Goal: Complete application form

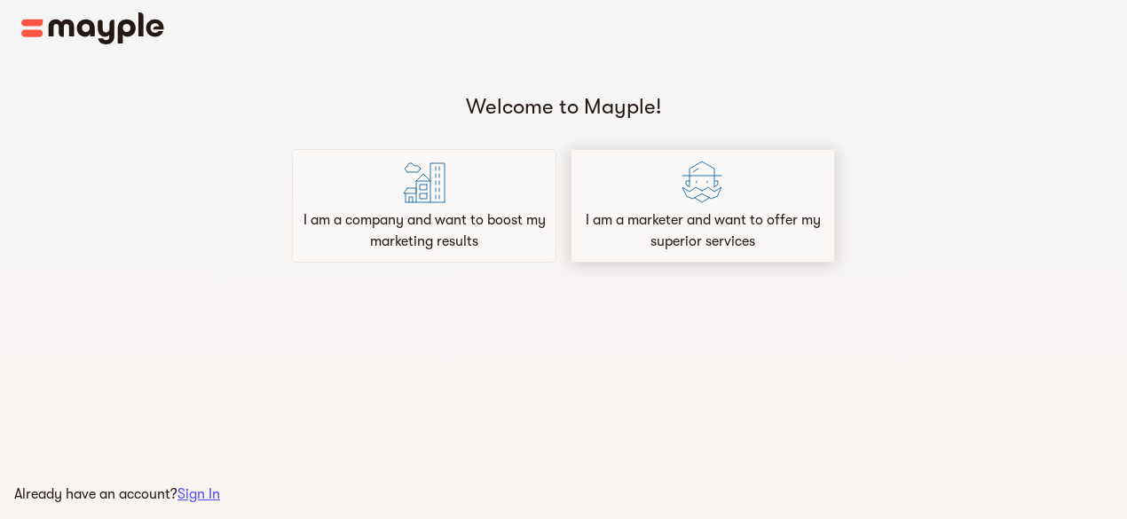
click at [657, 180] on div "I am a marketer and want to offer my superior services" at bounding box center [703, 206] width 265 height 114
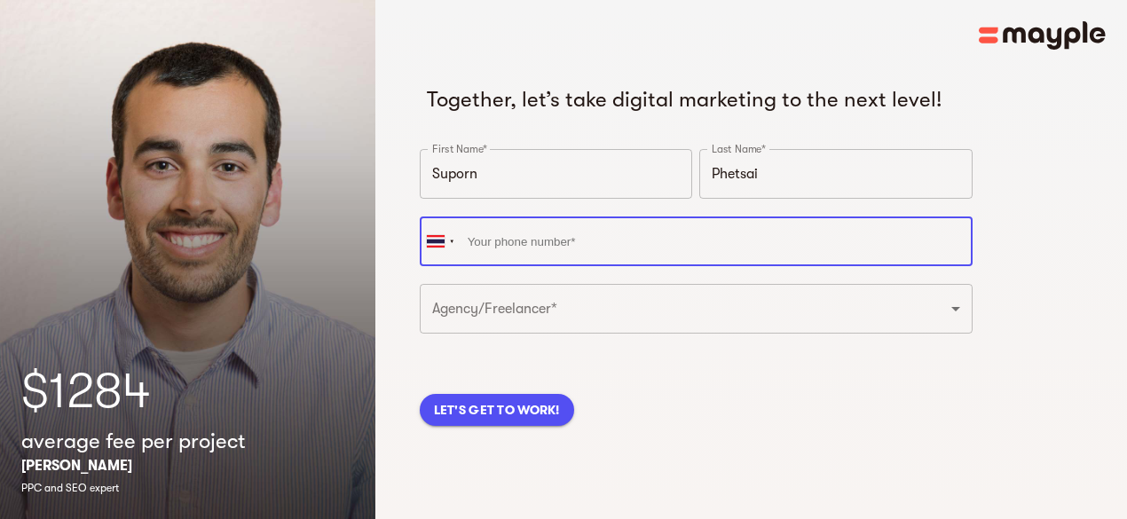
click at [575, 266] on input "tel" at bounding box center [696, 242] width 553 height 50
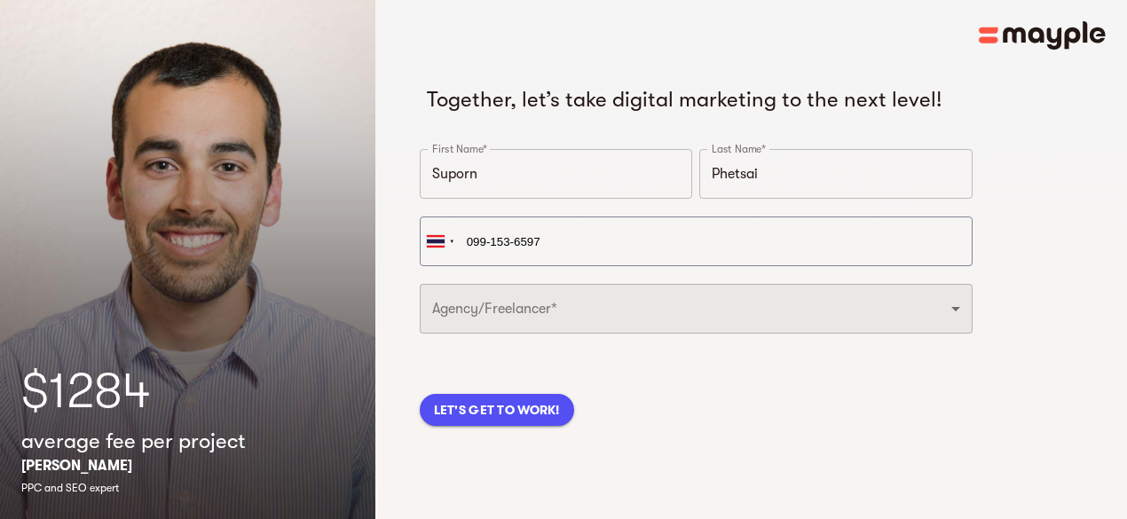
type input "[PHONE_NUMBER]"
click at [642, 334] on select "Freelancer Digital Agency" at bounding box center [696, 309] width 553 height 50
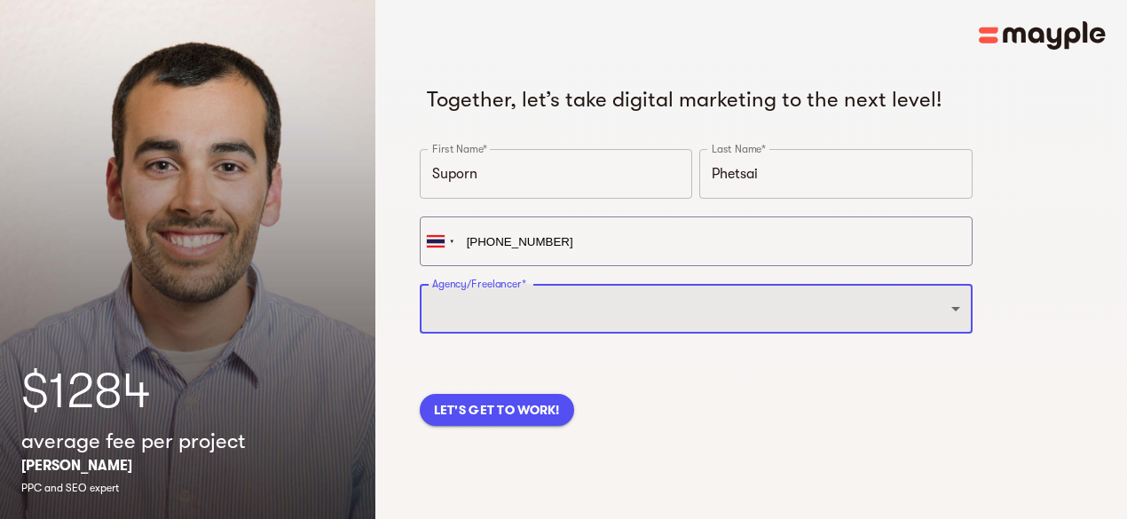
select select "FREELANCER"
click at [420, 312] on select "Freelancer Digital Agency" at bounding box center [696, 309] width 553 height 50
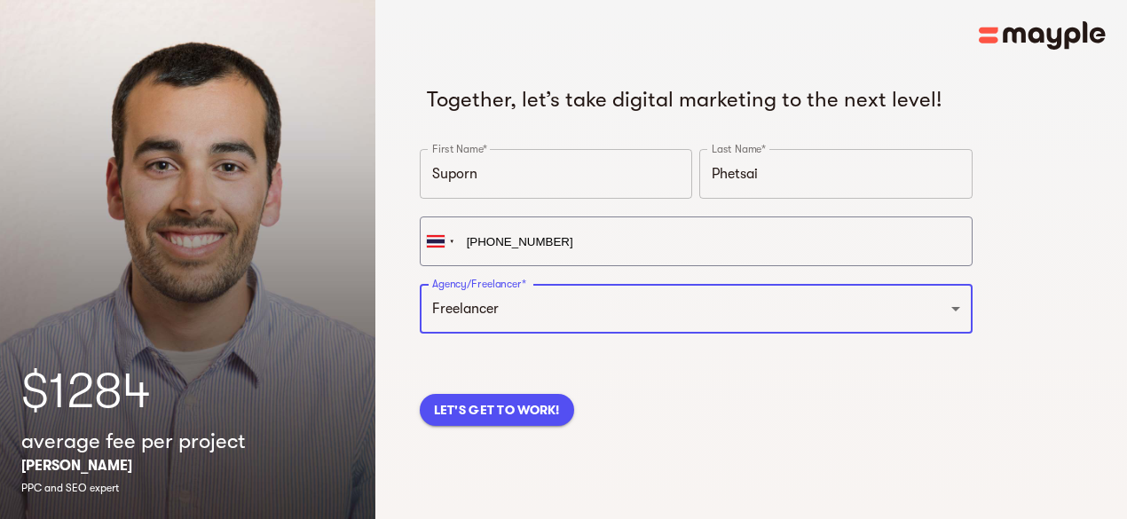
click at [549, 421] on span "LET'S GET TO WORK!" at bounding box center [497, 409] width 126 height 21
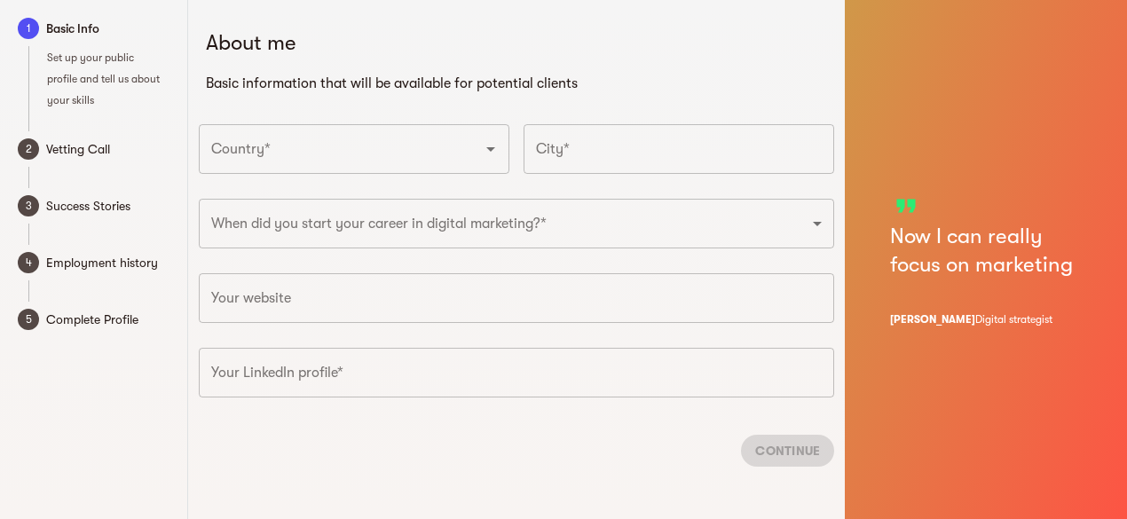
click at [446, 144] on input "Country*" at bounding box center [329, 149] width 245 height 34
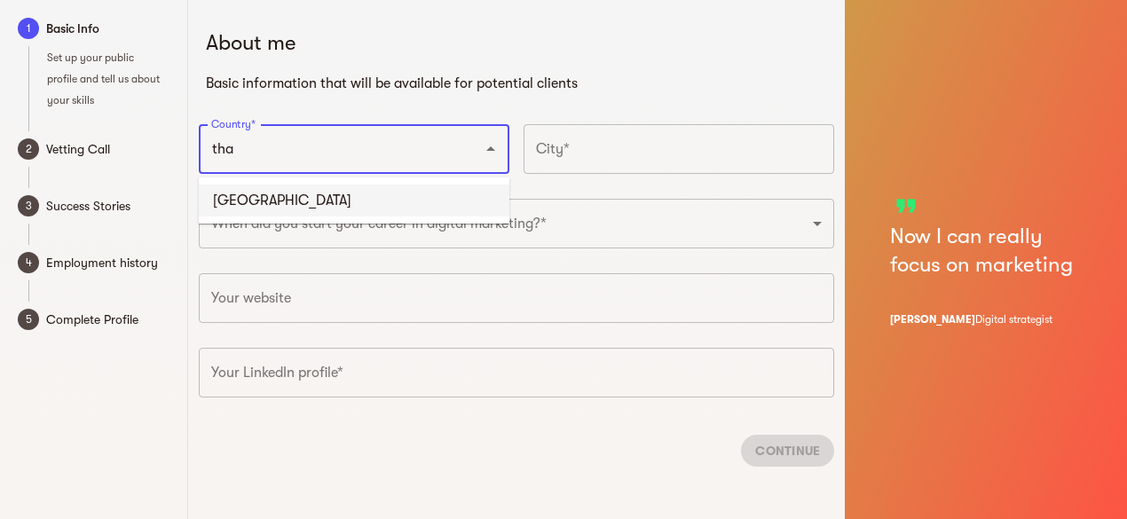
click at [371, 213] on li "[GEOGRAPHIC_DATA]" at bounding box center [354, 201] width 311 height 32
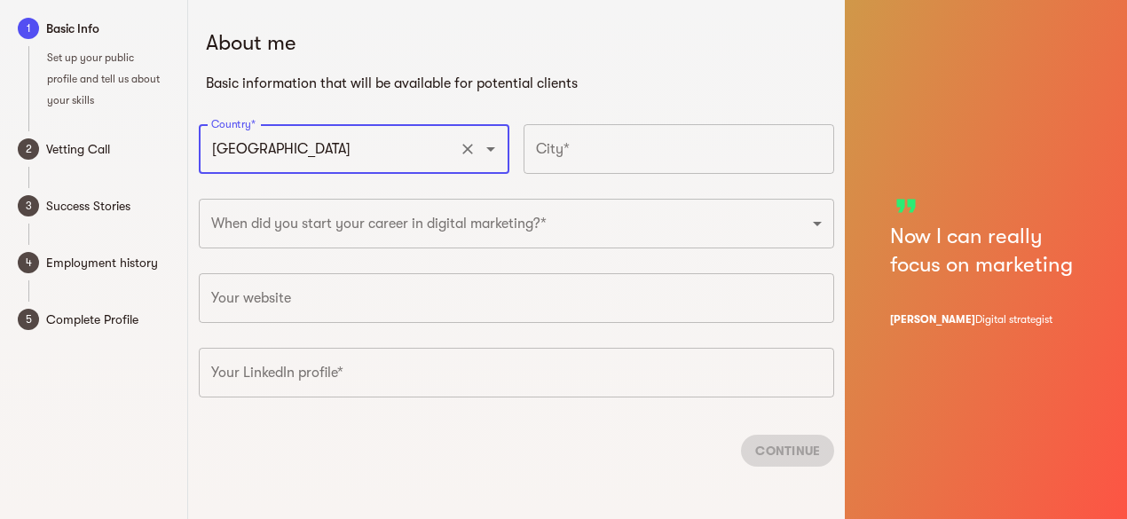
type input "[GEOGRAPHIC_DATA]"
click at [563, 151] on input "text" at bounding box center [679, 149] width 311 height 50
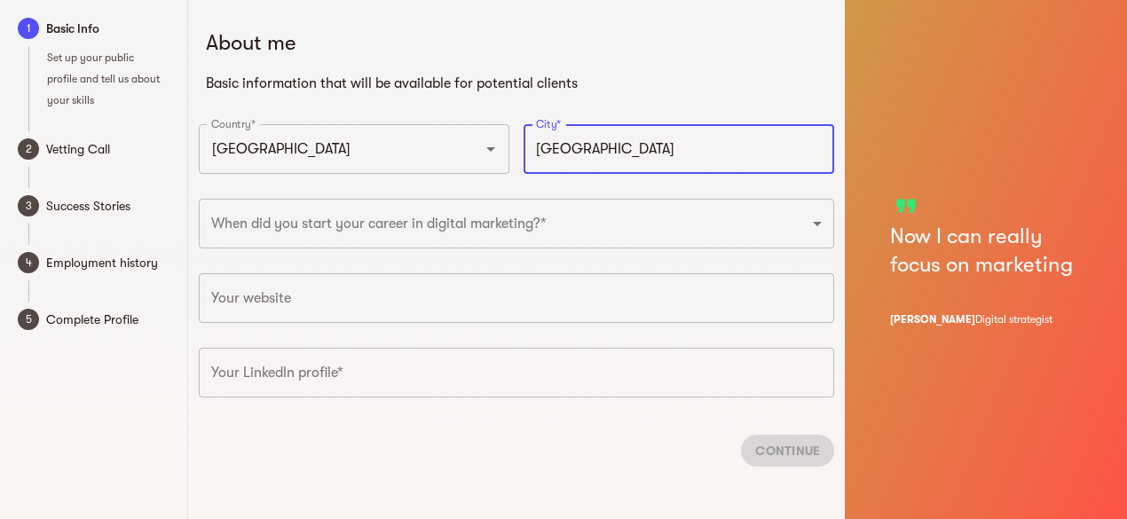
type input "[GEOGRAPHIC_DATA]"
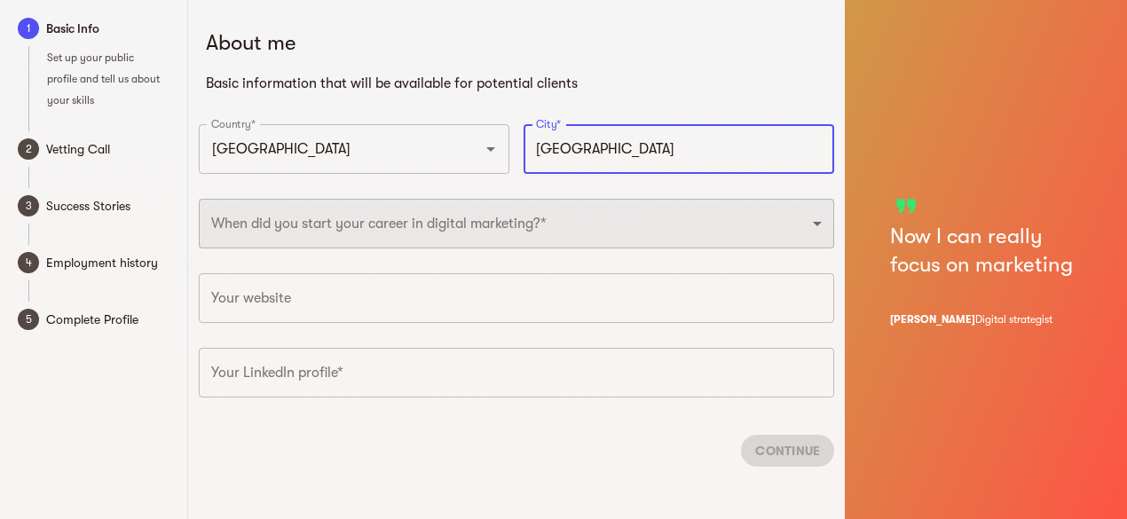
click at [367, 241] on select "2025 2024 2023 2022 2021 2020 2019 2018 2017 2016 2015 2014 2013 2012 2011 2010…" at bounding box center [517, 224] width 636 height 50
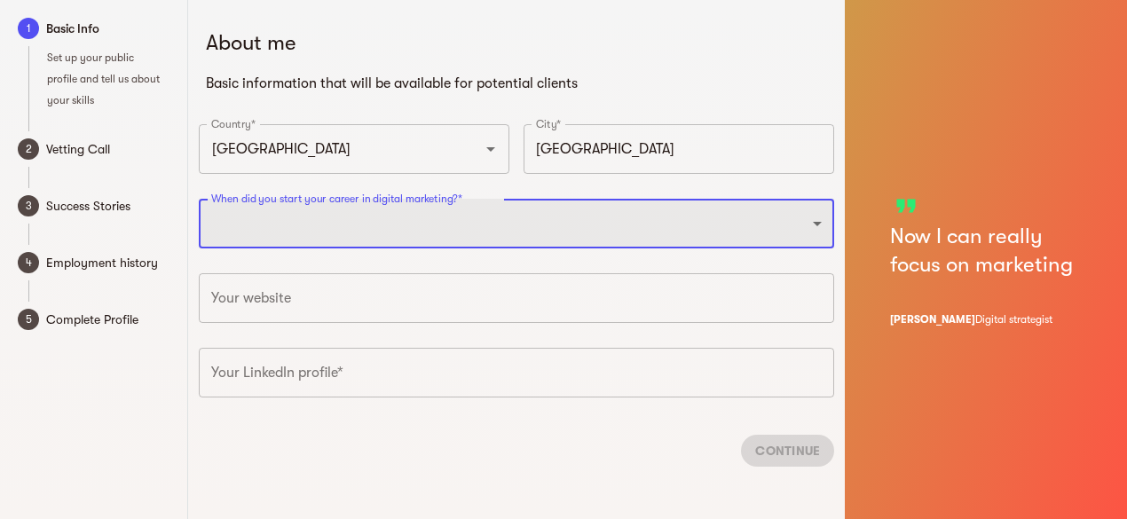
select select "2025"
click at [199, 199] on select "2025 2024 2023 2022 2021 2020 2019 2018 2017 2016 2015 2014 2013 2012 2011 2010…" at bounding box center [517, 224] width 636 height 50
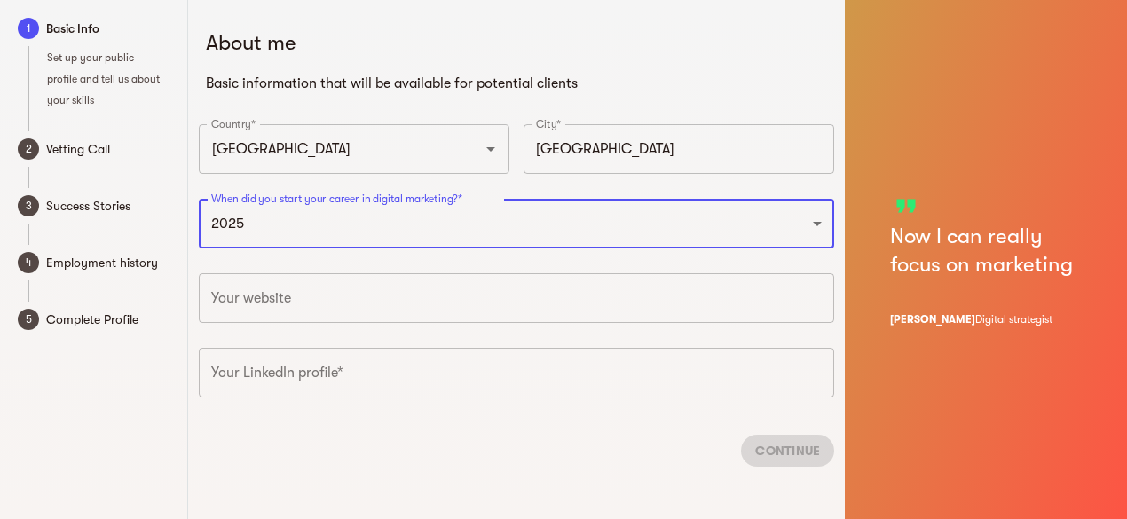
click at [310, 303] on input "text" at bounding box center [517, 298] width 636 height 50
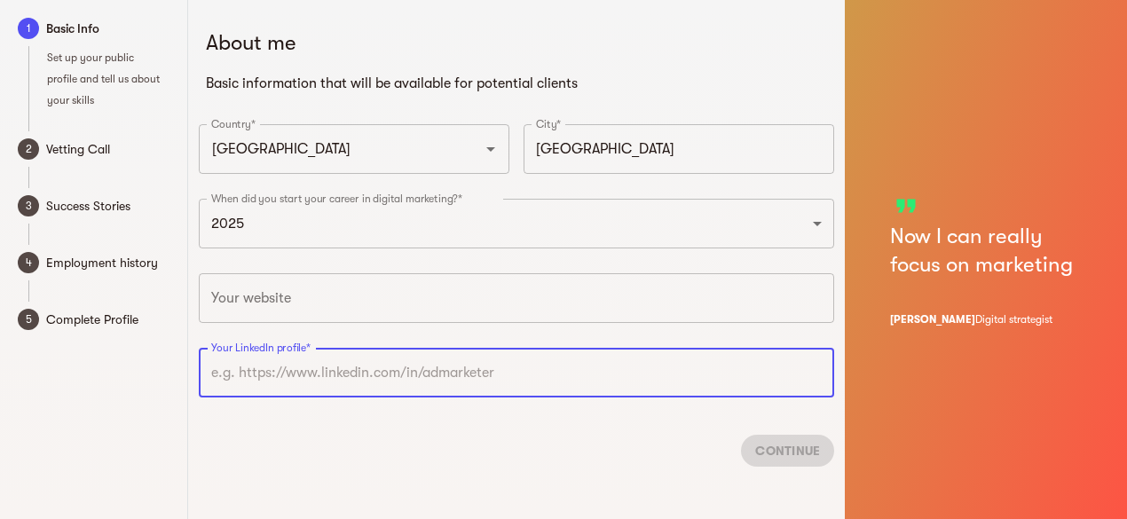
click at [315, 395] on input "text" at bounding box center [517, 373] width 636 height 50
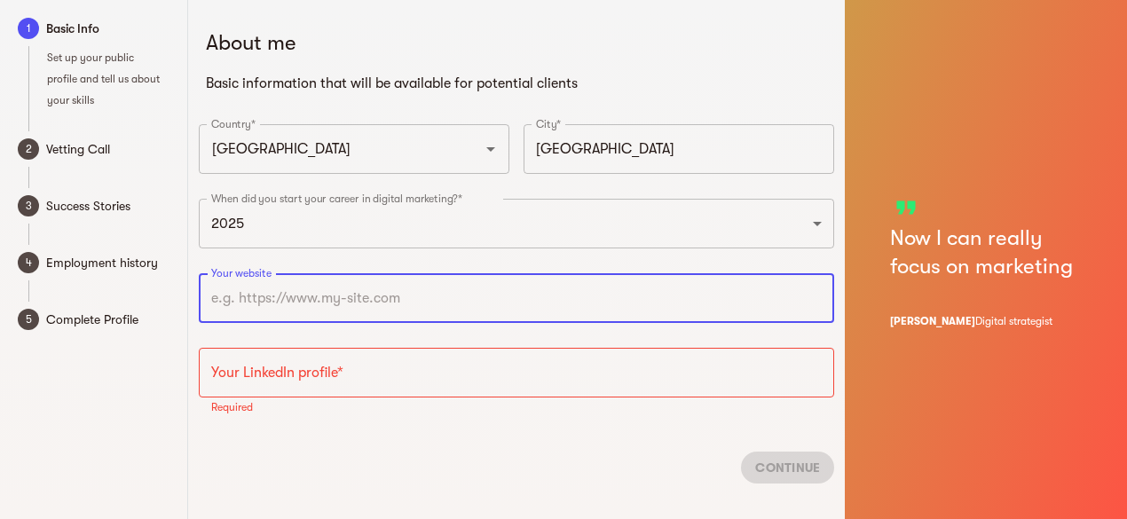
click at [291, 312] on input "text" at bounding box center [517, 298] width 636 height 50
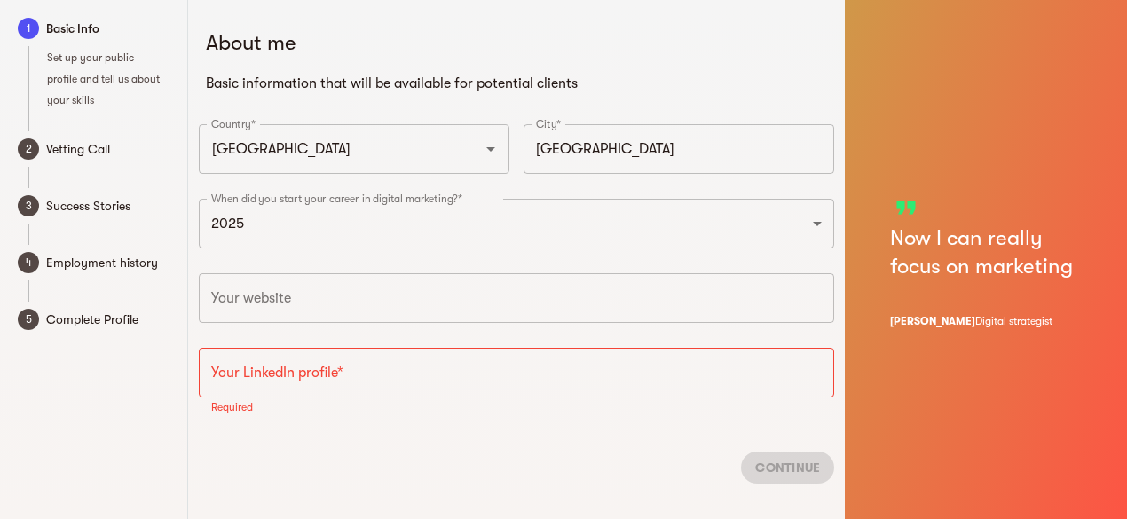
click at [263, 457] on div "Continue" at bounding box center [517, 468] width 636 height 60
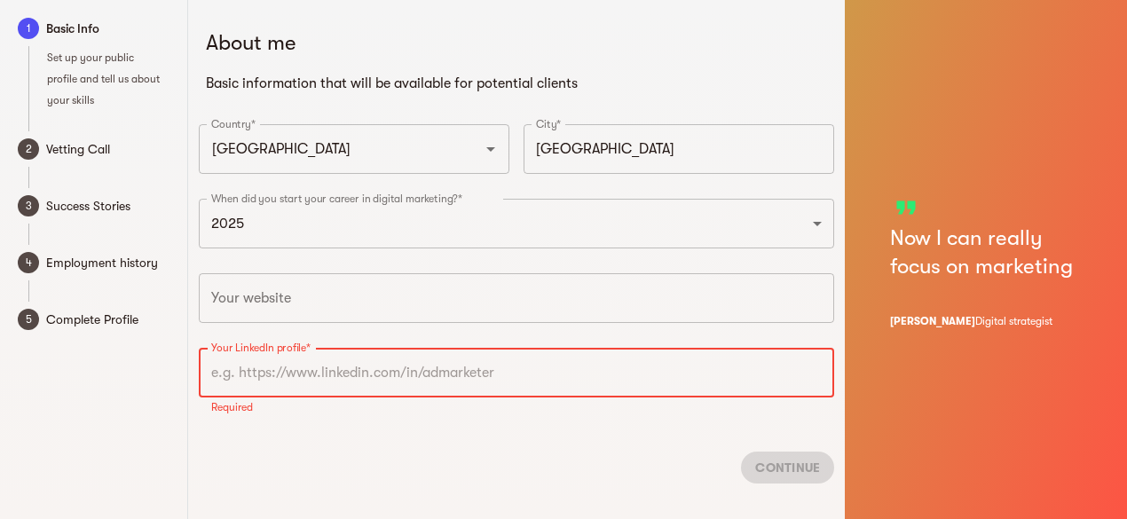
click at [254, 367] on input "text" at bounding box center [517, 373] width 636 height 50
type input "s"
drag, startPoint x: 620, startPoint y: 395, endPoint x: 428, endPoint y: 395, distance: 192.6
click at [428, 395] on input "supo" at bounding box center [517, 373] width 636 height 50
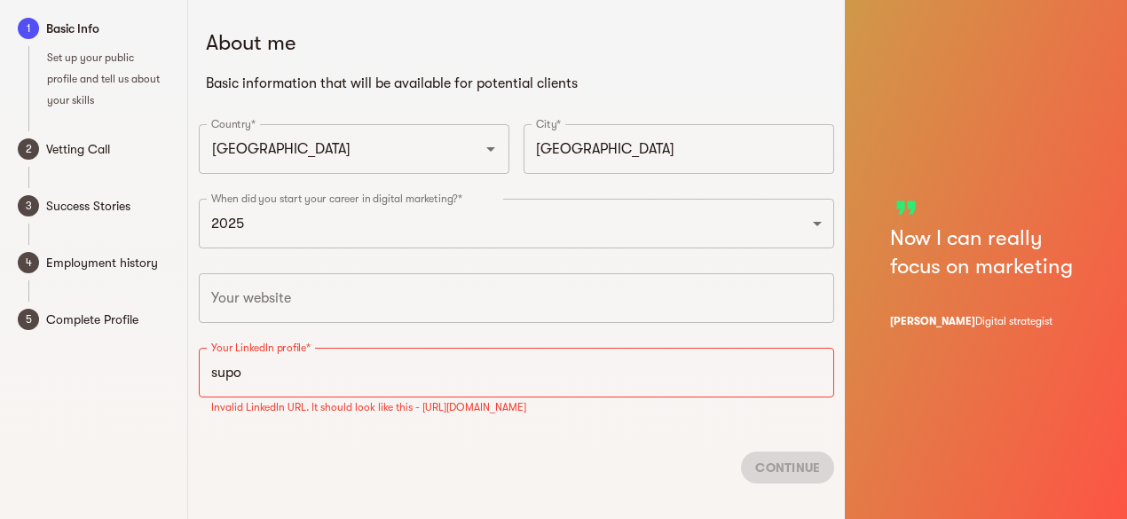
drag, startPoint x: 417, startPoint y: 408, endPoint x: 587, endPoint y: 416, distance: 169.7
click at [587, 416] on div "Your LinkedIn profile* supo Your LinkedIn profile* Invalid LinkedIn URL. It sho…" at bounding box center [517, 386] width 651 height 91
copy p "[URL][DOMAIN_NAME]"
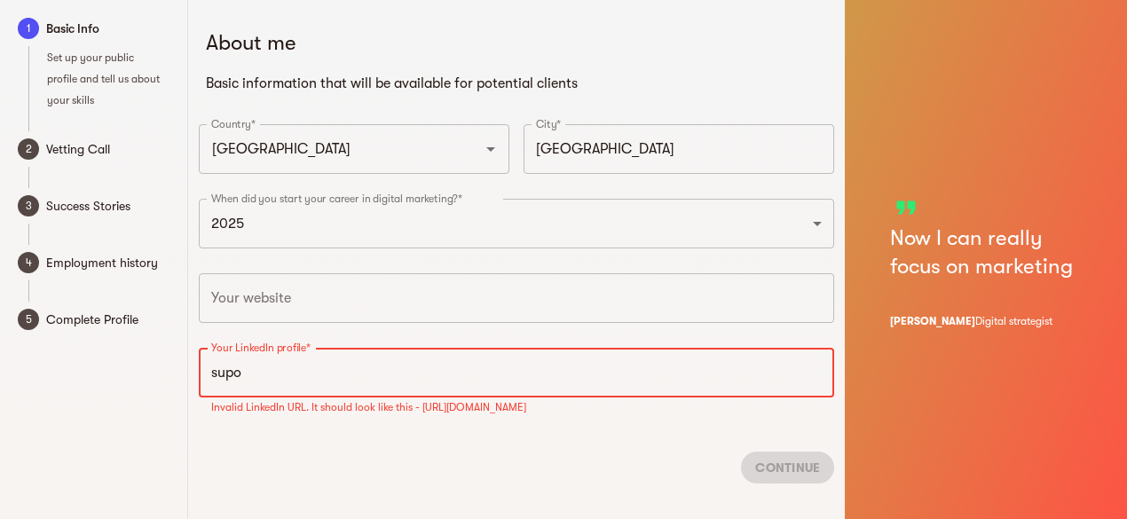
click at [374, 364] on input "supo" at bounding box center [517, 373] width 636 height 50
paste input "[URL][DOMAIN_NAME]"
drag, startPoint x: 365, startPoint y: 373, endPoint x: 474, endPoint y: 377, distance: 109.3
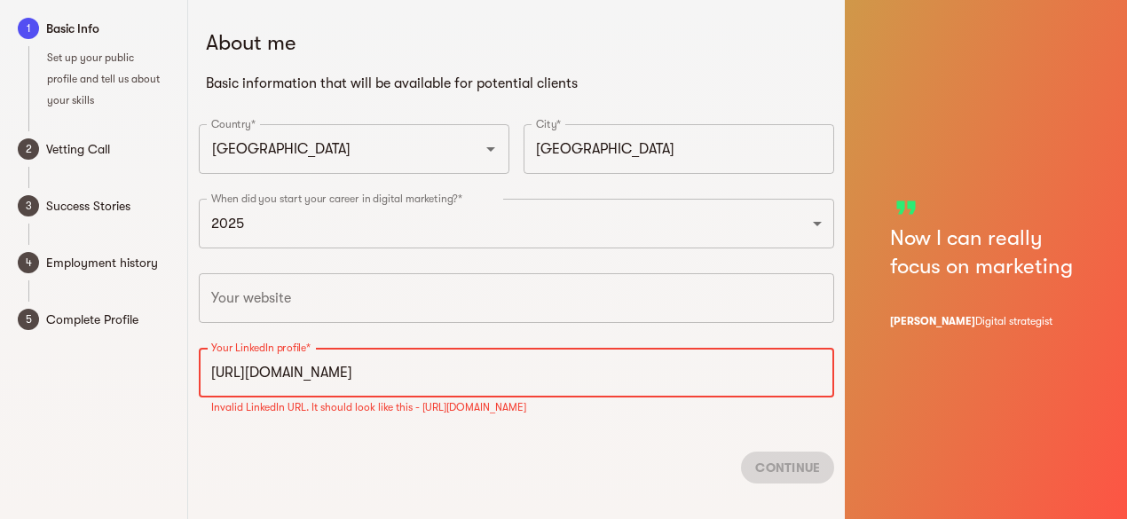
click at [478, 377] on input "[URL][DOMAIN_NAME]" at bounding box center [517, 373] width 636 height 50
type input "[URL][DOMAIN_NAME]"
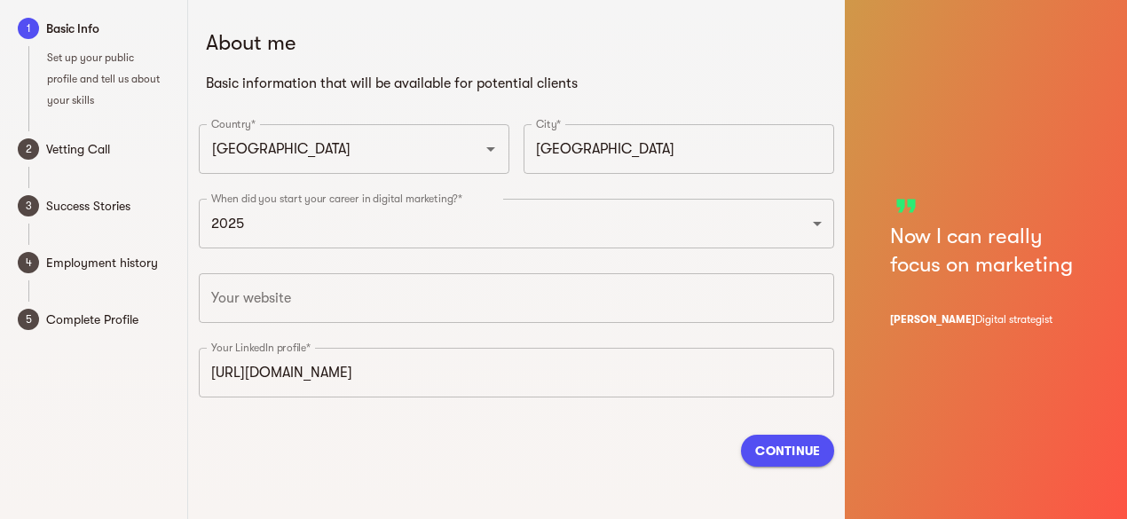
click at [471, 441] on div "Continue" at bounding box center [517, 451] width 636 height 60
click at [798, 457] on span "Continue" at bounding box center [787, 450] width 65 height 21
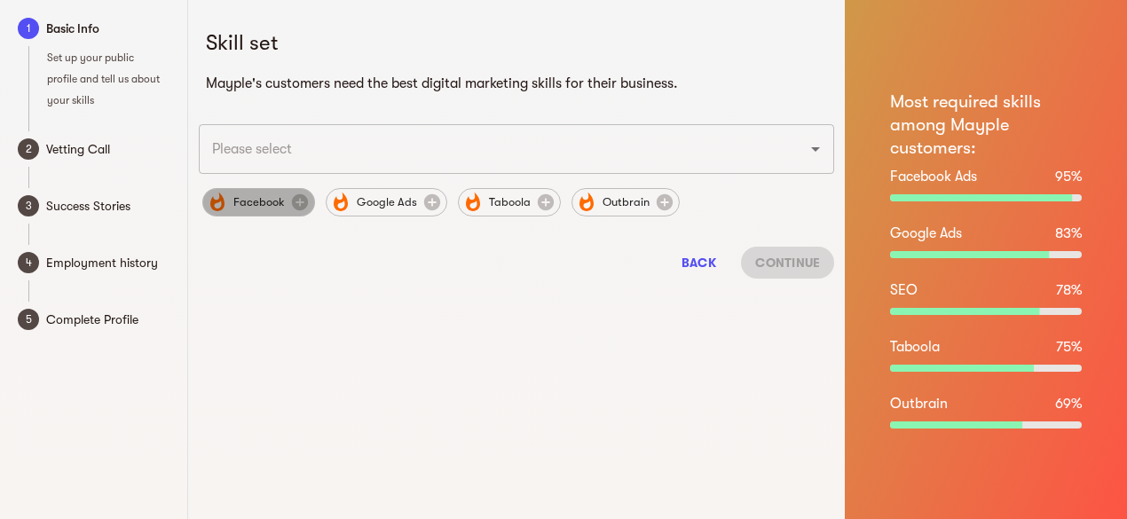
click at [247, 205] on span "Facebook" at bounding box center [259, 202] width 73 height 21
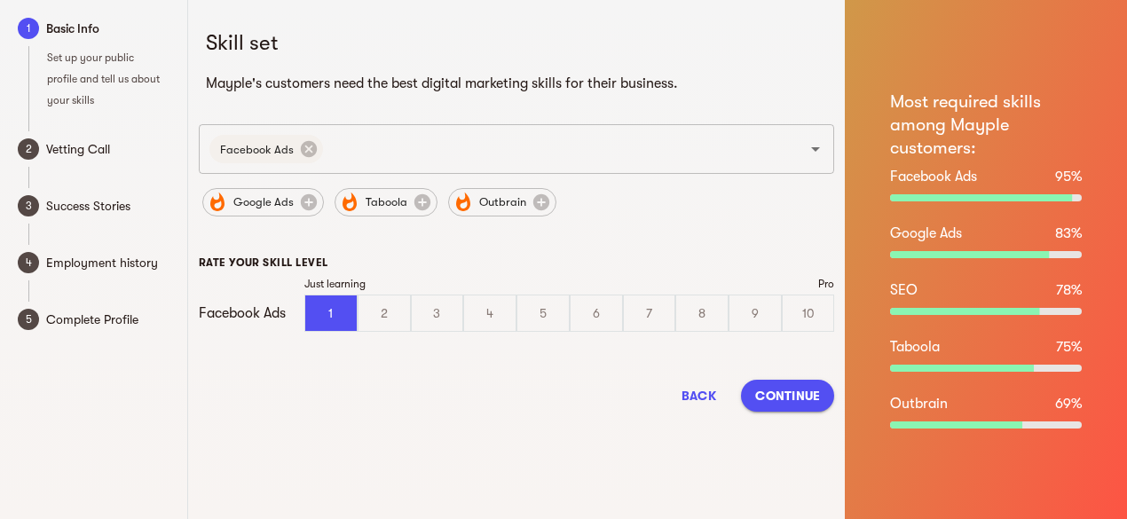
click at [778, 403] on span "Continue" at bounding box center [787, 395] width 65 height 21
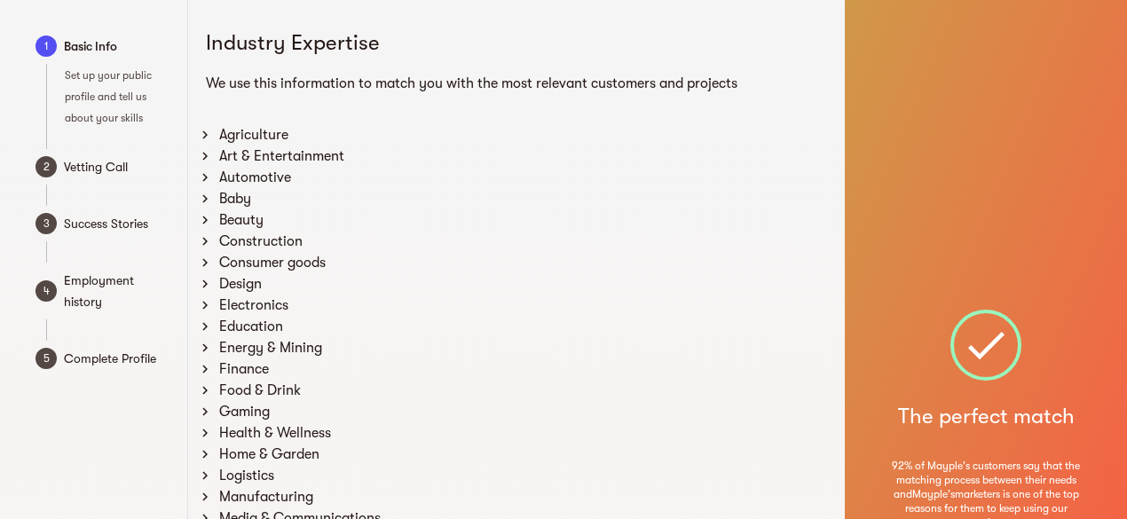
scroll to position [341, 0]
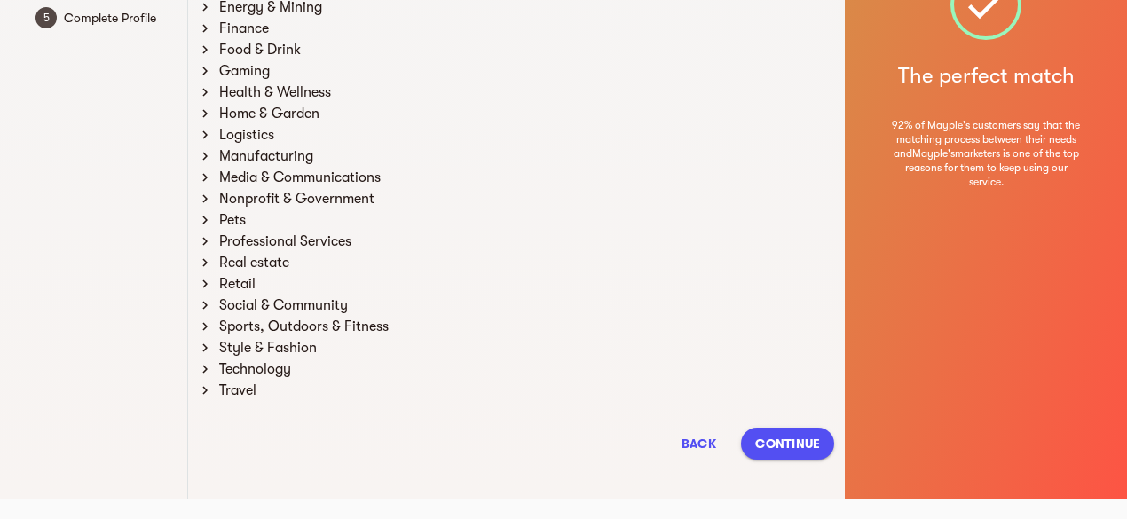
click at [770, 437] on span "Continue" at bounding box center [787, 443] width 65 height 21
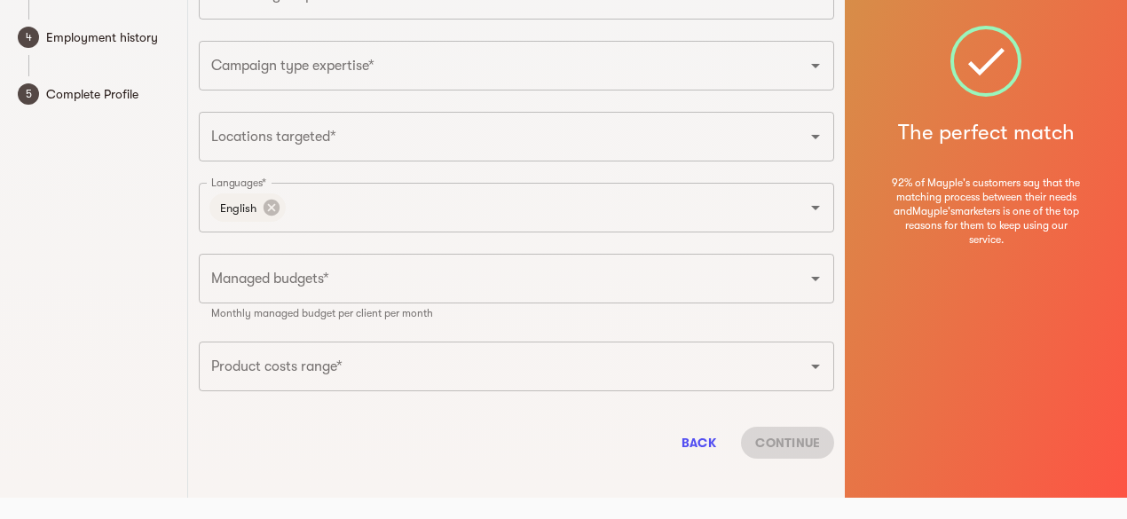
scroll to position [0, 0]
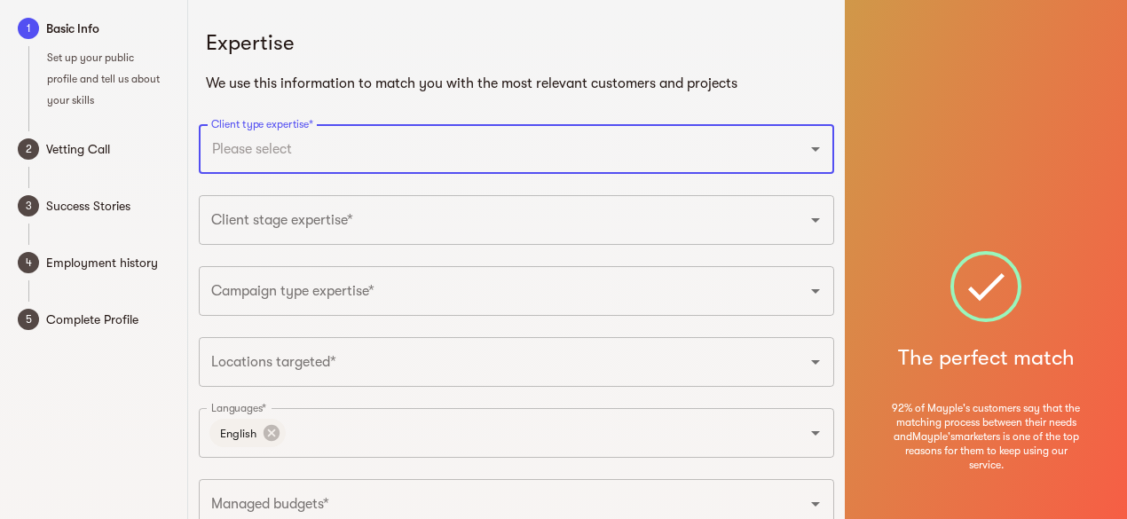
click at [636, 155] on input "Client type expertise*" at bounding box center [492, 149] width 571 height 34
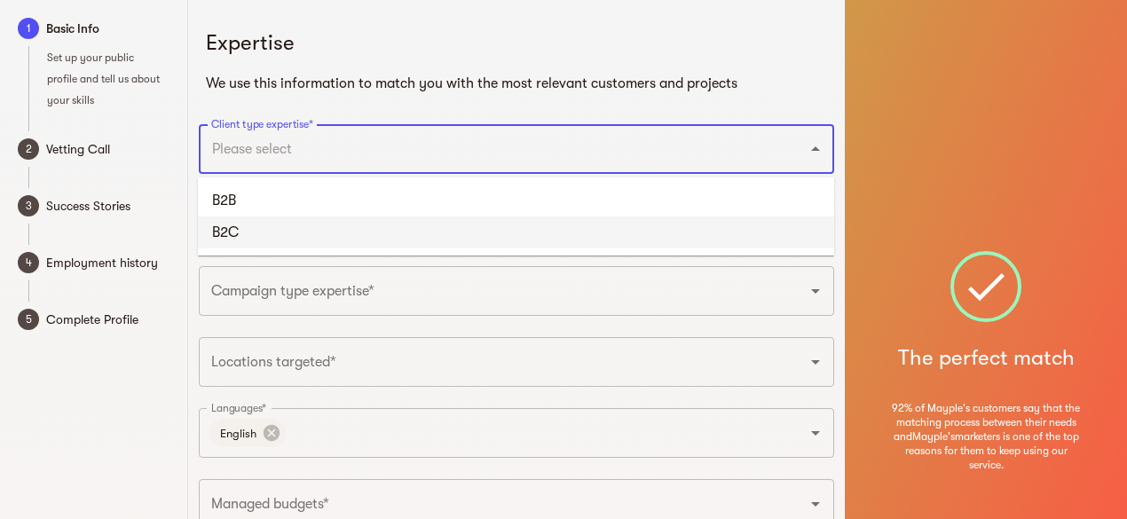
click at [592, 247] on li "B2C" at bounding box center [516, 233] width 636 height 32
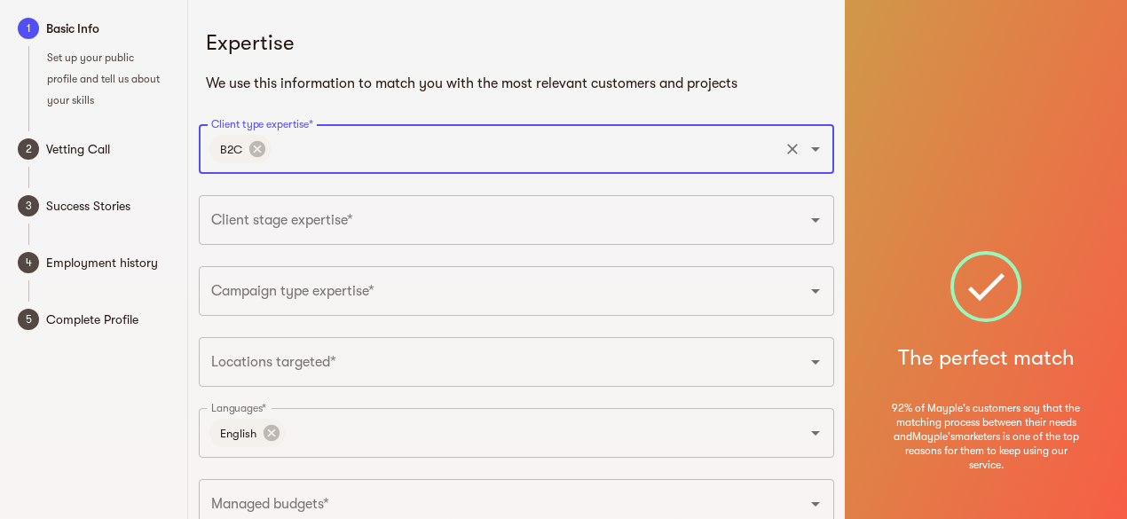
click at [582, 247] on div "Expertise We use this information to match you with the most relevant customers…" at bounding box center [517, 349] width 658 height 699
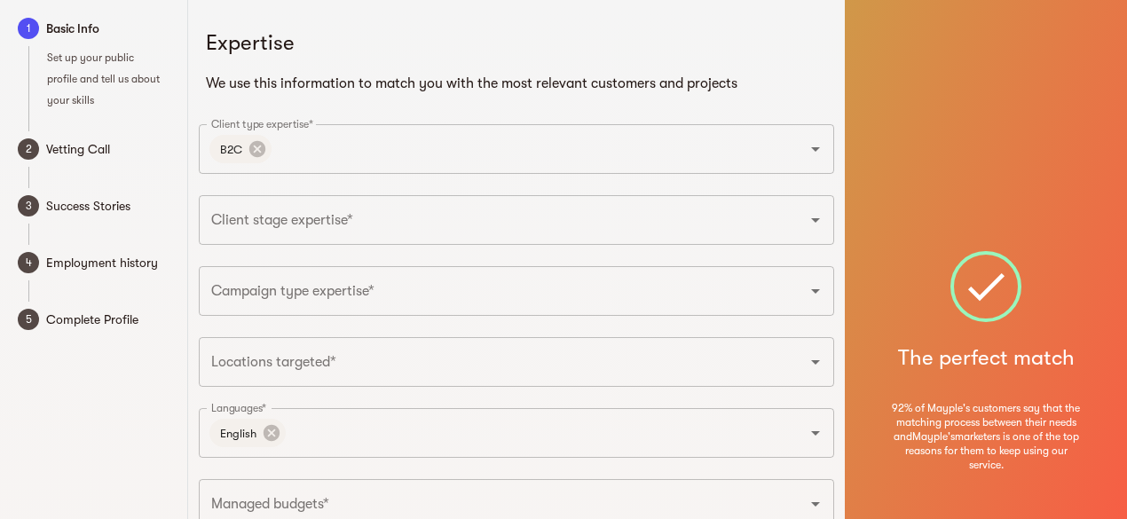
click at [578, 235] on input "Client stage expertise*" at bounding box center [492, 220] width 571 height 34
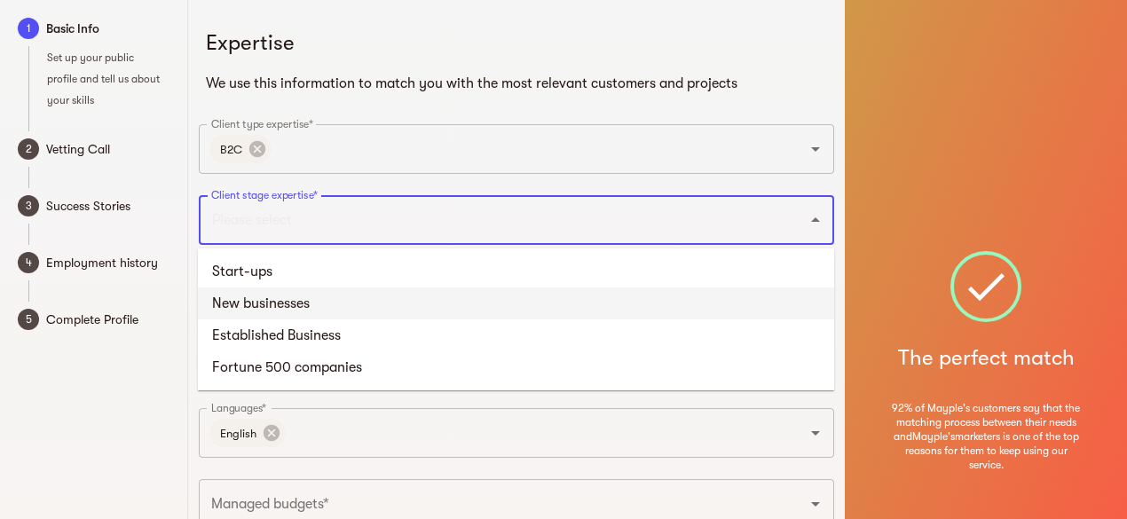
click at [556, 301] on li "New businesses" at bounding box center [516, 304] width 636 height 32
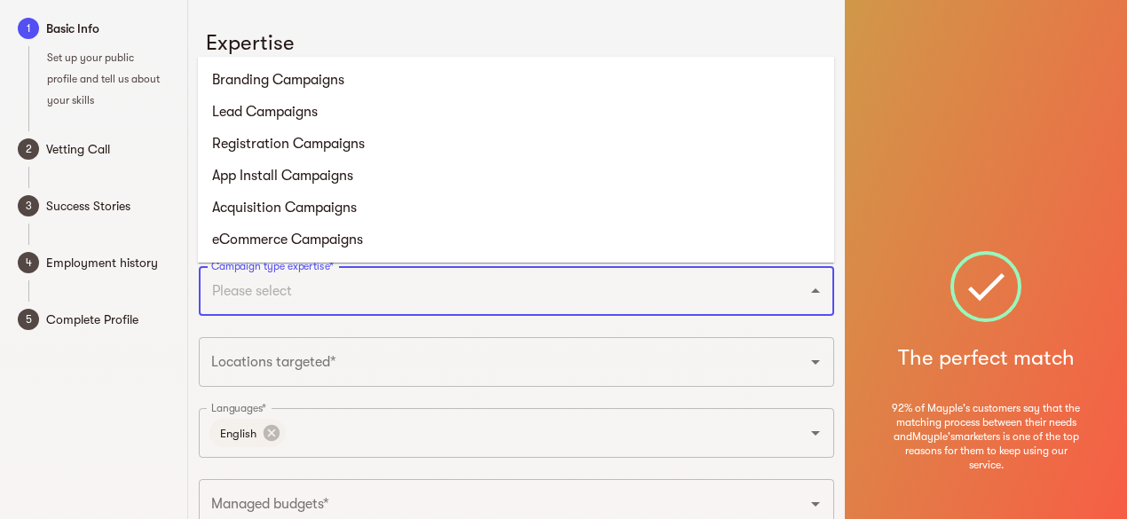
click at [549, 291] on input "Campaign type expertise*" at bounding box center [492, 291] width 571 height 34
click at [466, 115] on li "Lead Campaigns" at bounding box center [516, 112] width 636 height 32
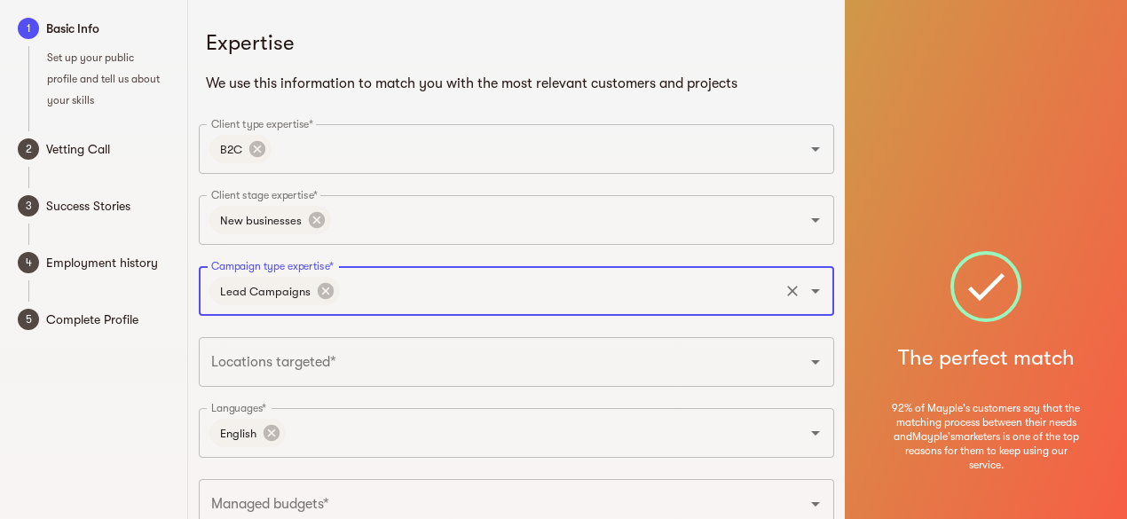
scroll to position [89, 0]
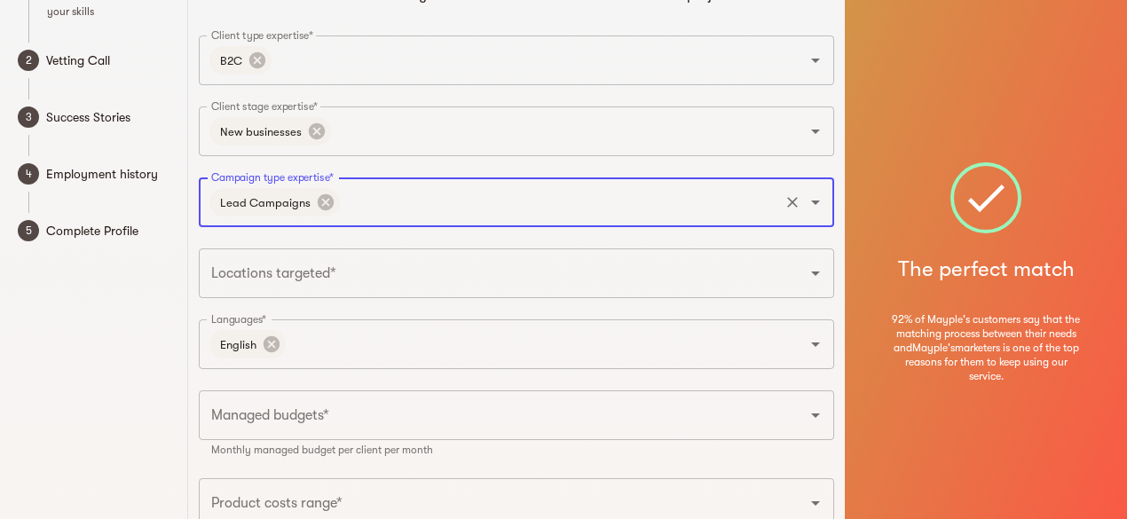
click at [445, 200] on input "Campaign type expertise*" at bounding box center [560, 203] width 435 height 34
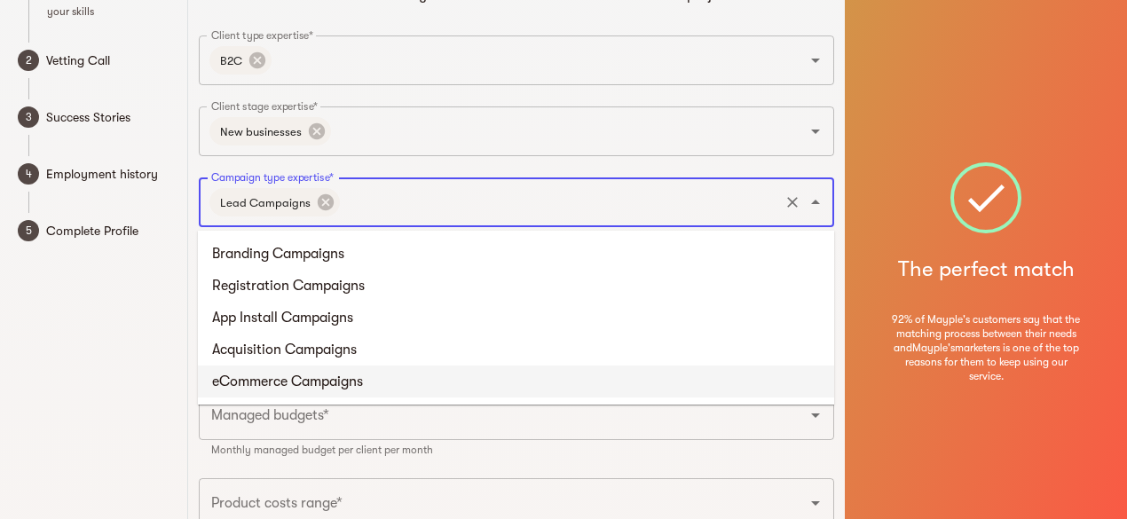
click at [421, 369] on li "eCommerce Campaigns" at bounding box center [516, 382] width 636 height 32
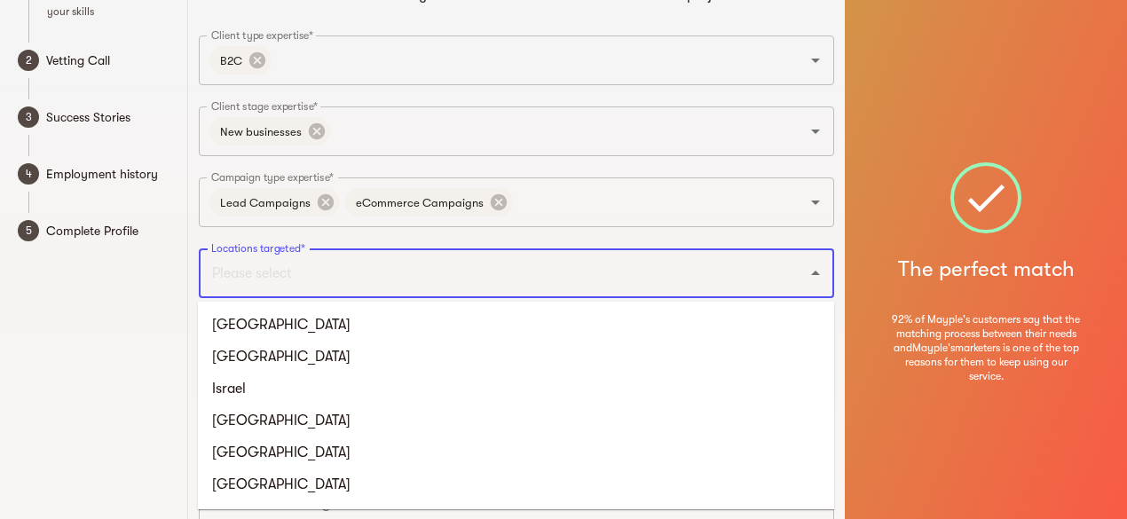
click at [310, 281] on input "Locations targeted*" at bounding box center [492, 274] width 571 height 34
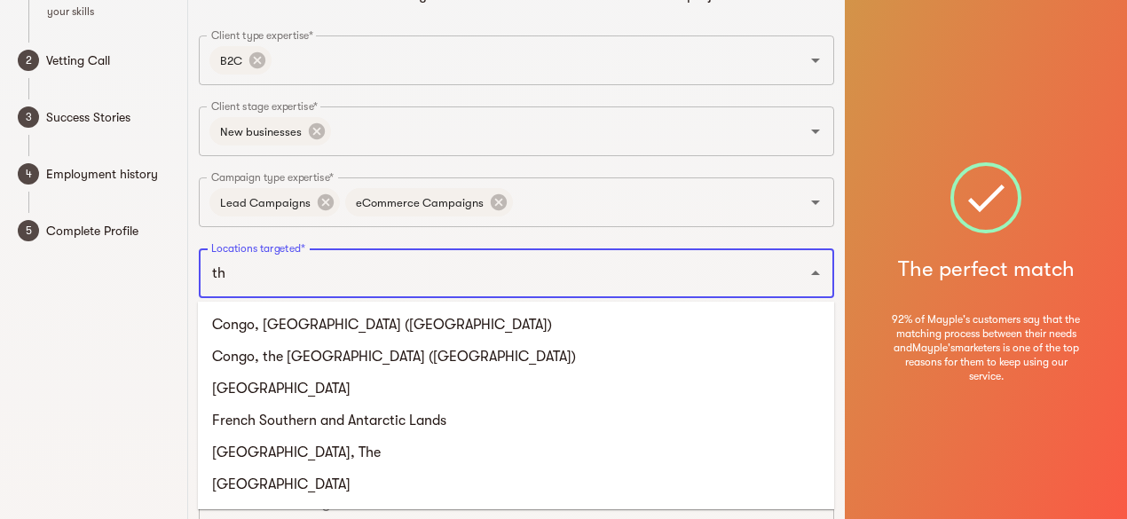
type input "tha"
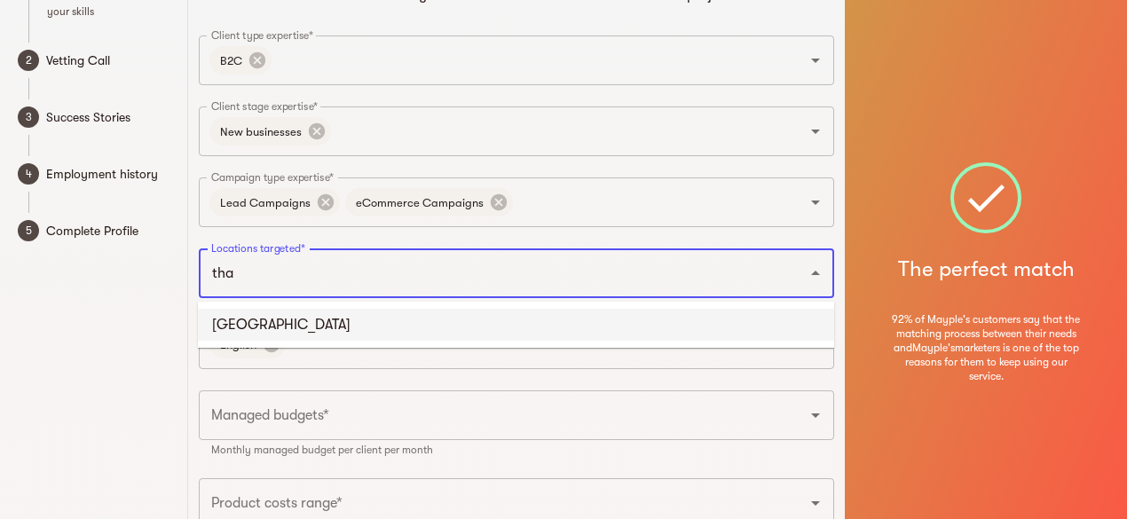
click at [293, 331] on li "[GEOGRAPHIC_DATA]" at bounding box center [516, 325] width 636 height 32
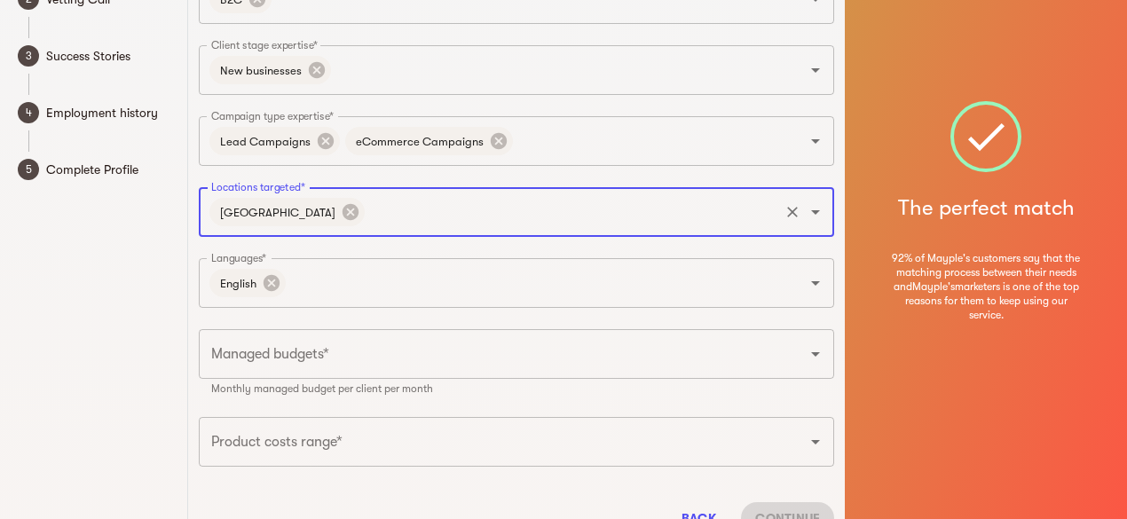
scroll to position [178, 0]
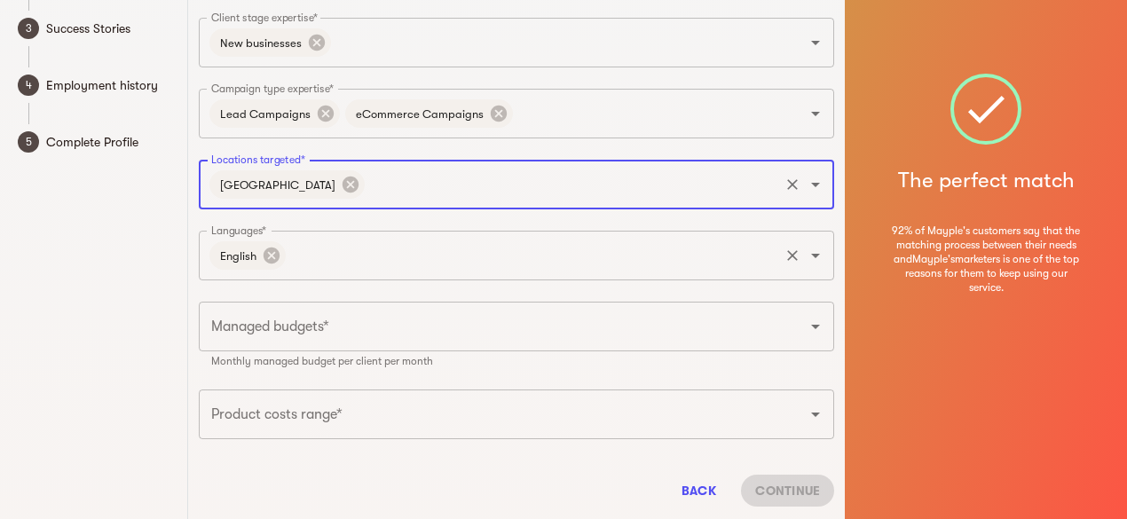
click at [371, 249] on input "Languages*" at bounding box center [532, 256] width 489 height 34
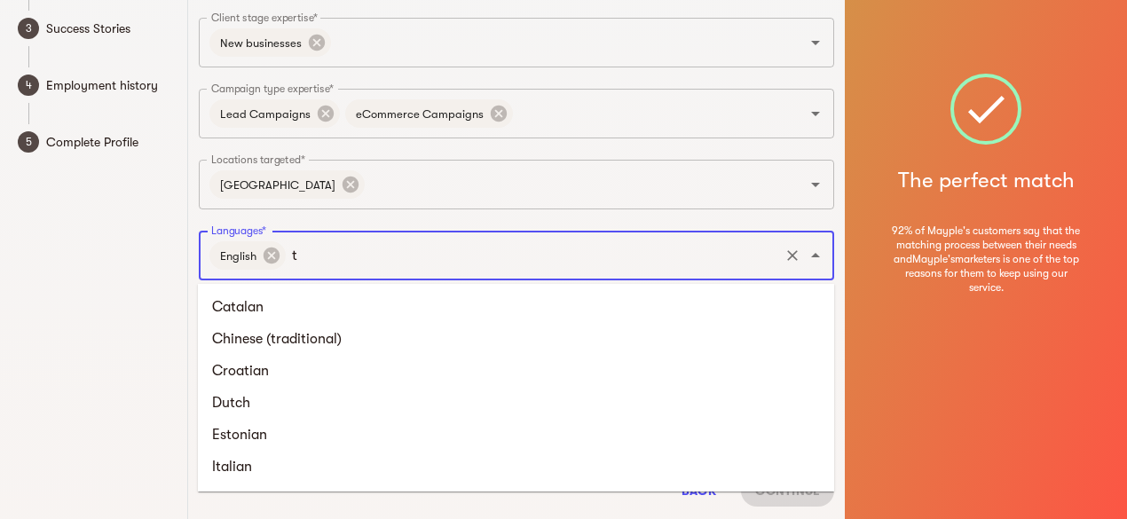
type input "th"
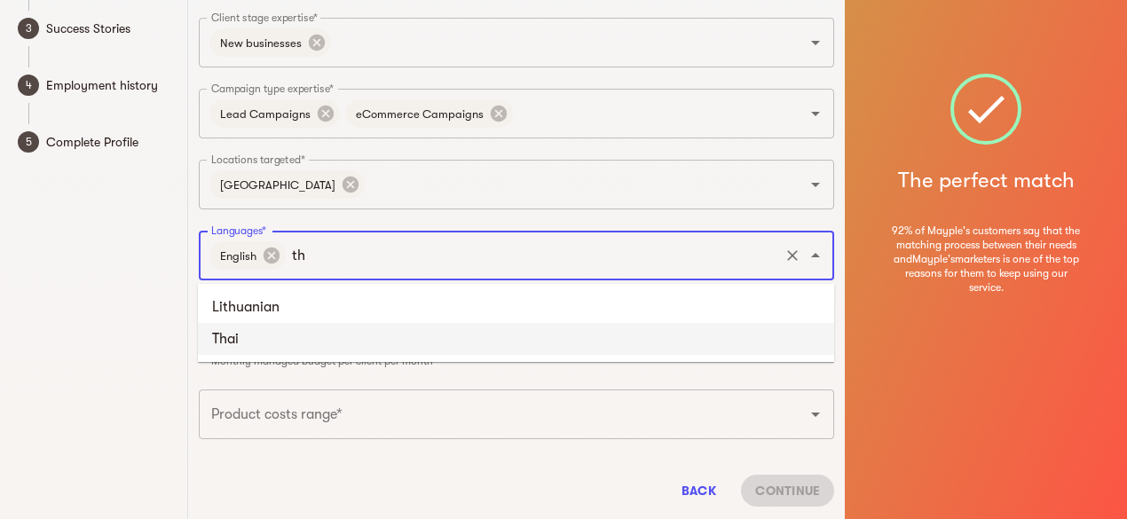
click at [312, 344] on li "Thai" at bounding box center [516, 339] width 636 height 32
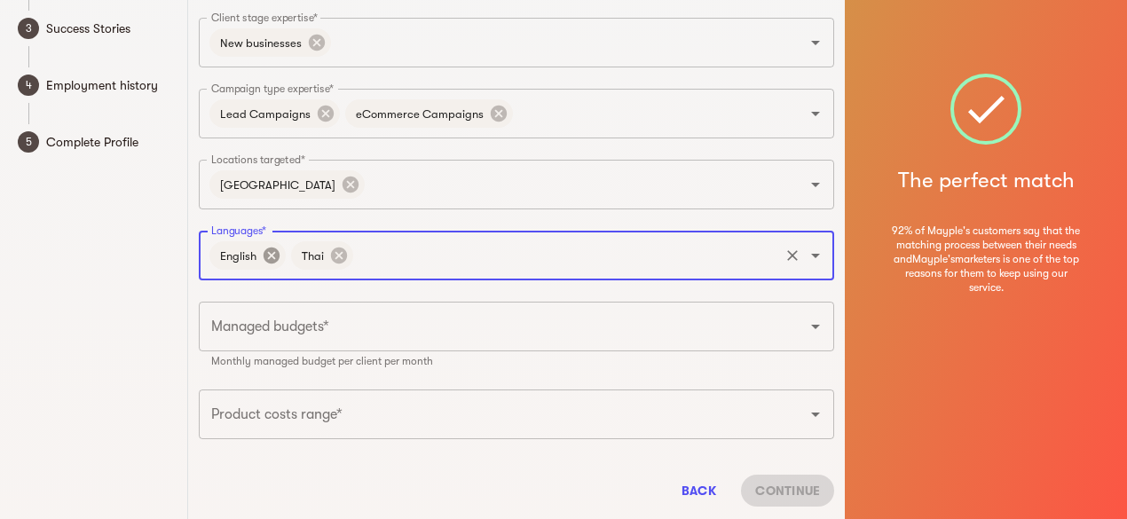
click at [269, 260] on icon at bounding box center [271, 256] width 16 height 16
click at [293, 334] on input "Managed budgets*" at bounding box center [492, 327] width 571 height 34
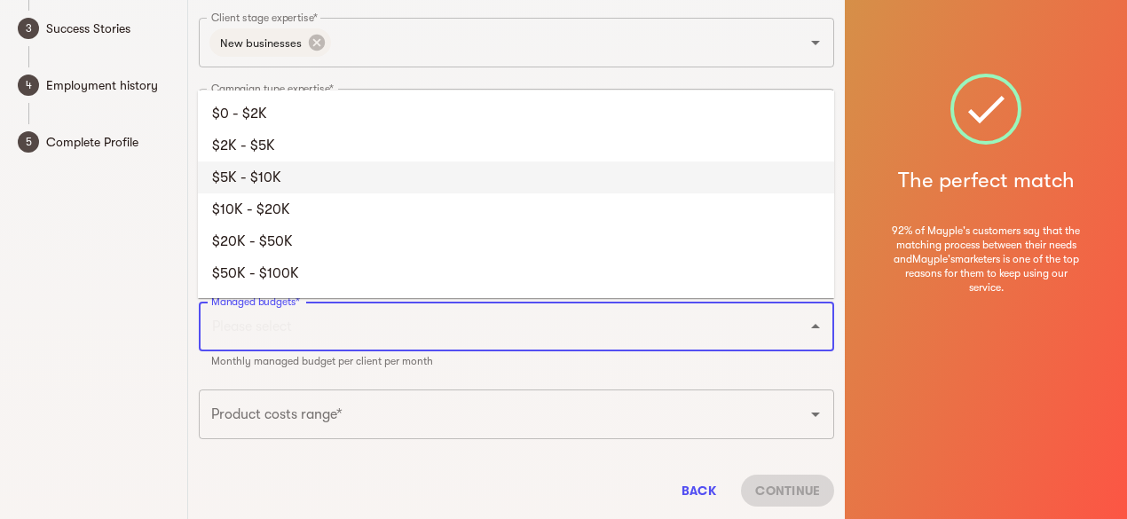
click at [258, 185] on li "$5K - $10K" at bounding box center [516, 178] width 636 height 32
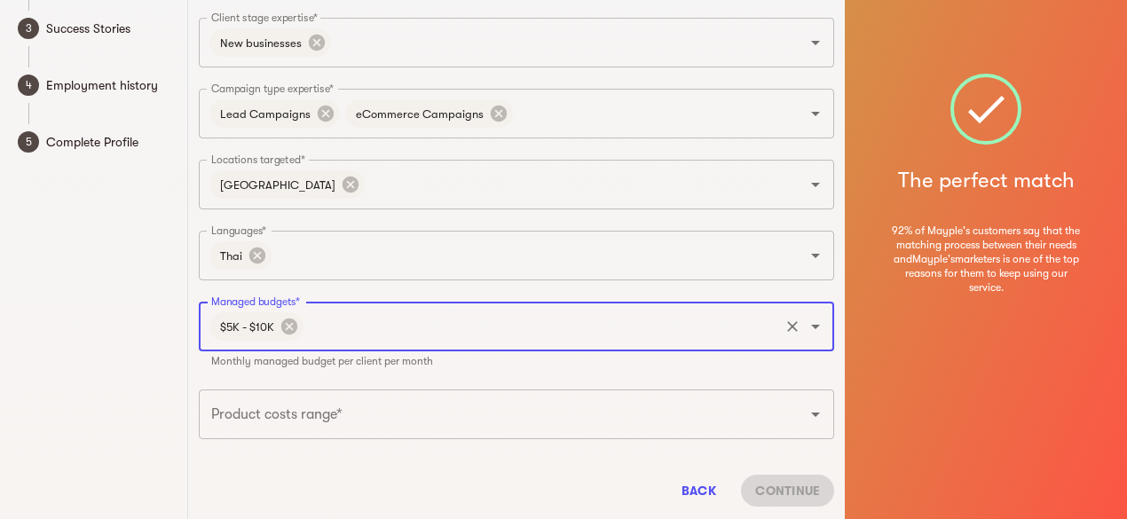
click at [298, 419] on input "Product costs range*" at bounding box center [492, 415] width 571 height 34
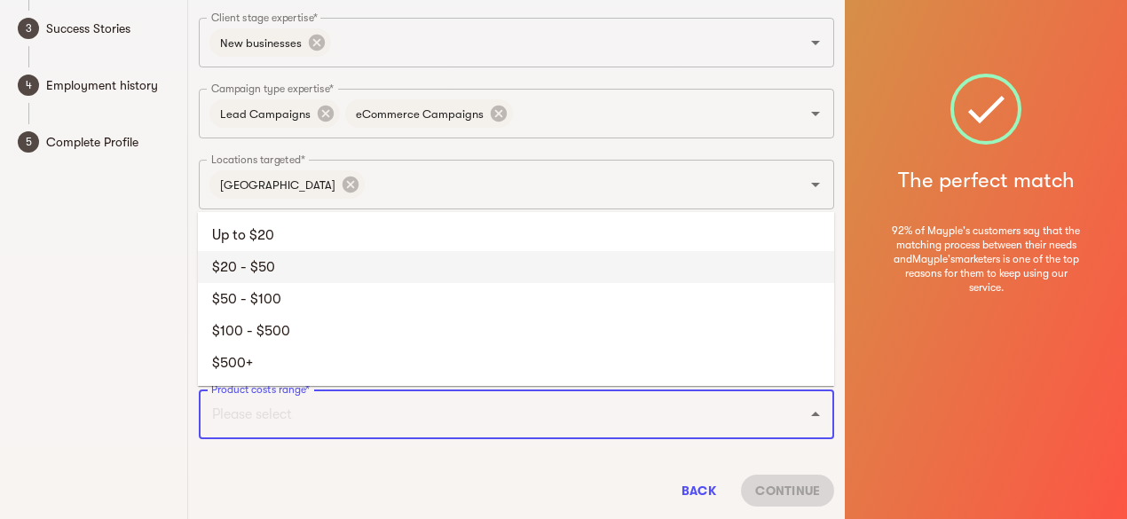
click at [275, 275] on li "$20 - $50" at bounding box center [516, 267] width 636 height 32
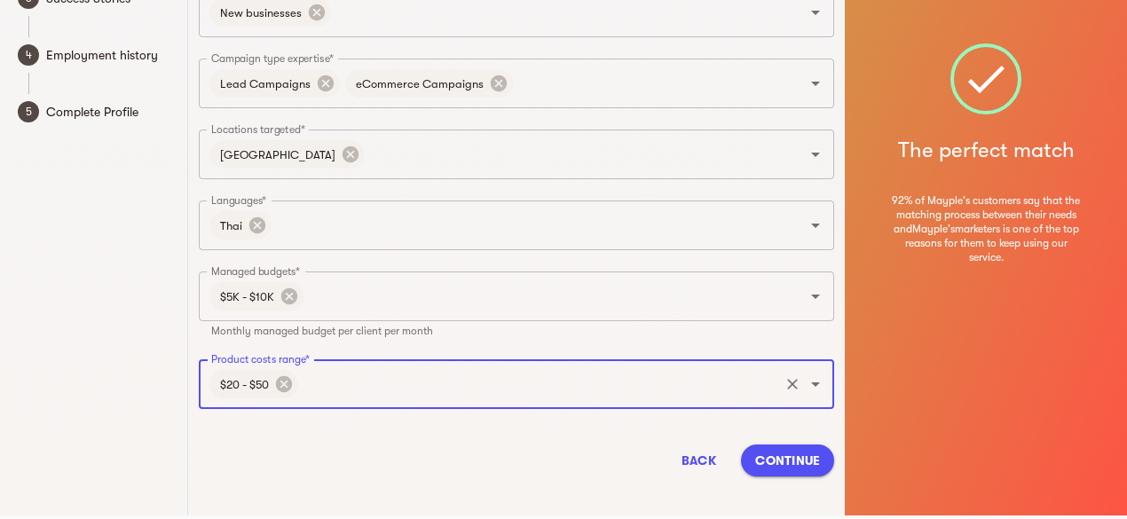
scroll to position [225, 0]
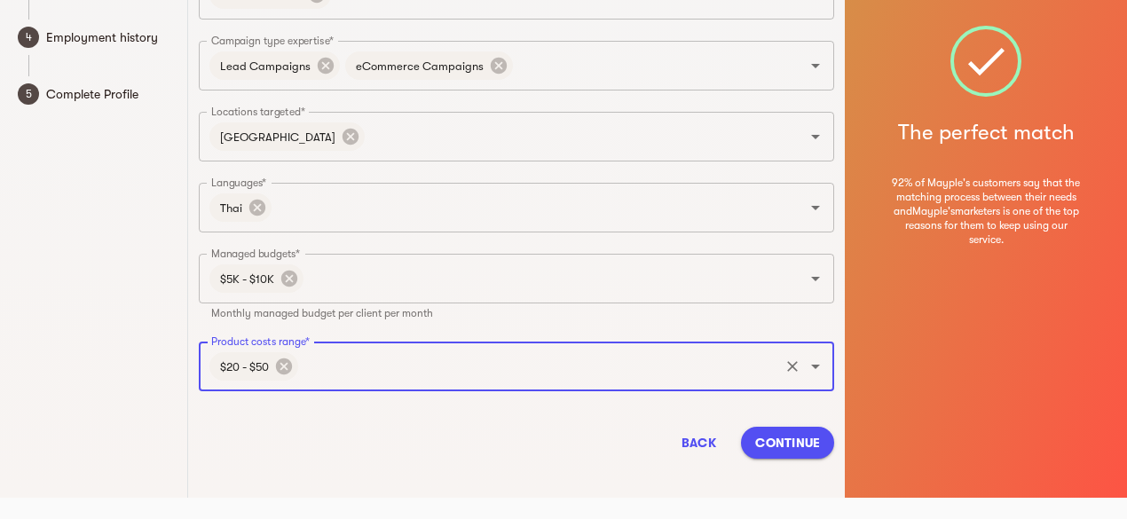
click at [431, 431] on div "Back Continue" at bounding box center [517, 443] width 636 height 60
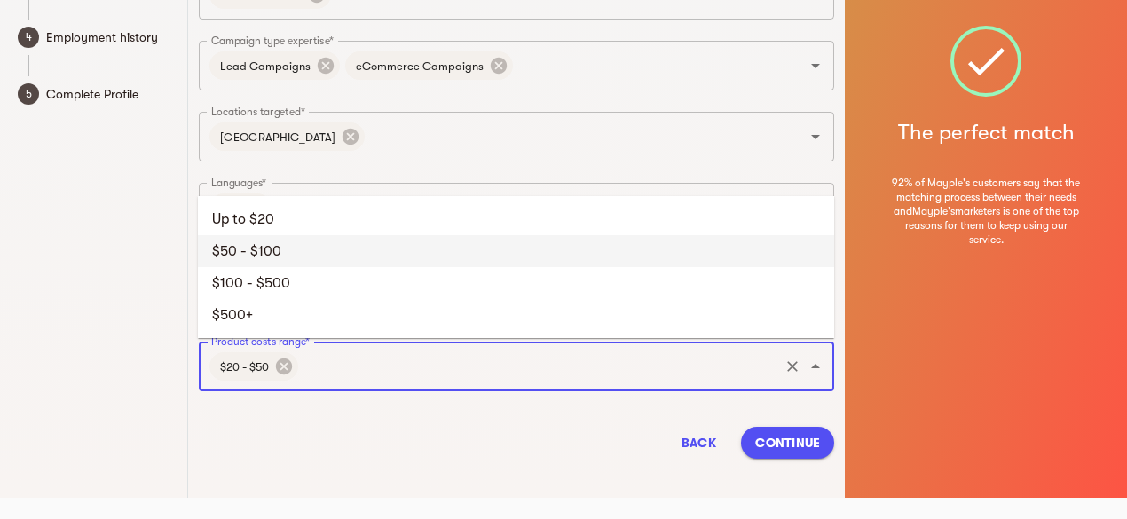
click at [713, 368] on input "Product costs range*" at bounding box center [539, 367] width 477 height 34
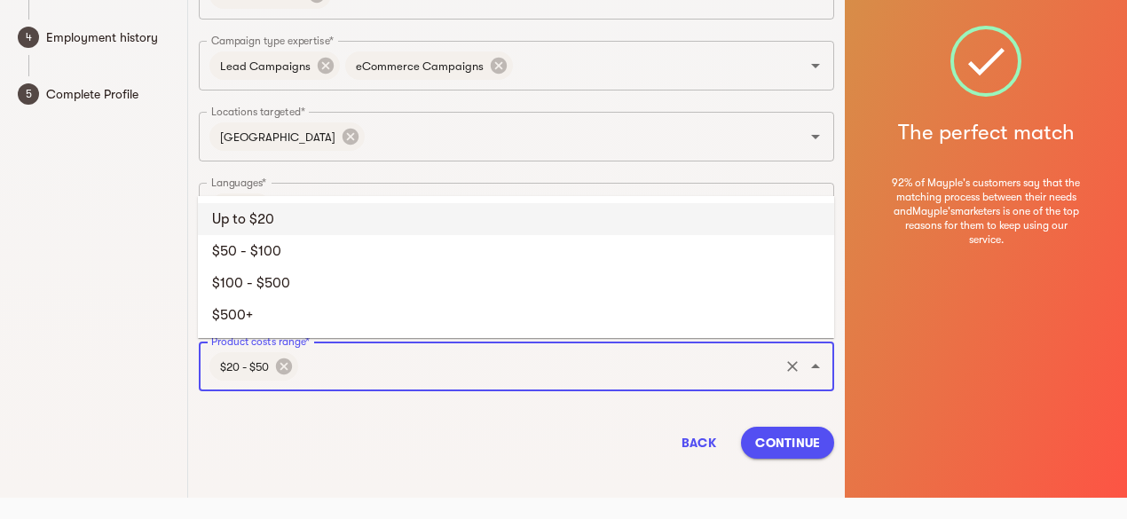
click at [367, 212] on li "Up to $20" at bounding box center [516, 219] width 636 height 32
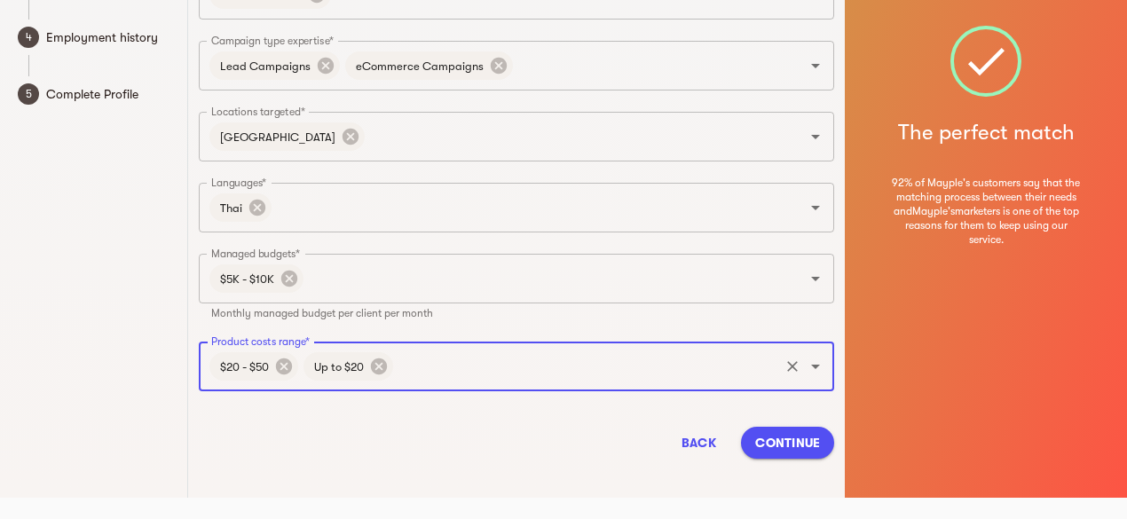
click at [810, 443] on span "Continue" at bounding box center [787, 442] width 65 height 21
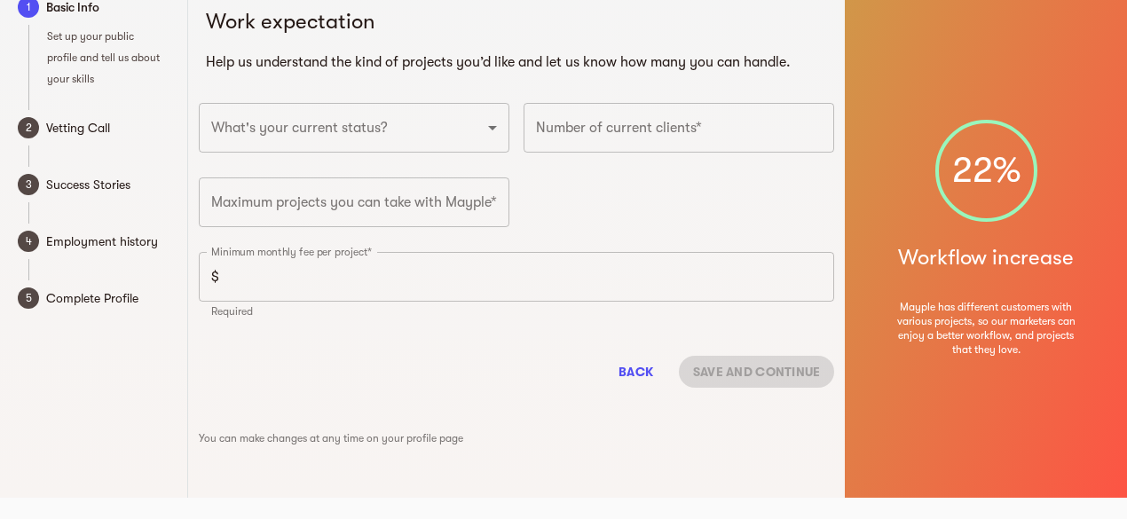
scroll to position [0, 0]
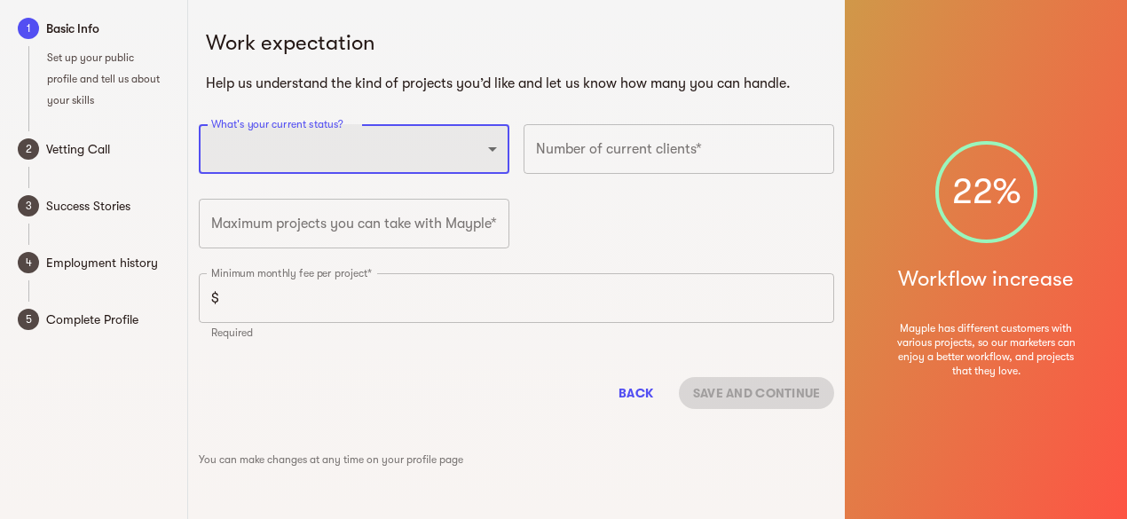
click at [438, 155] on select "Full-time freelancer [DEMOGRAPHIC_DATA] job New-freelancing [DEMOGRAPHIC_DATA]-…" at bounding box center [354, 149] width 311 height 50
select select "FULLTIME_JOB"
click at [199, 124] on select "Full-time freelancer [DEMOGRAPHIC_DATA] job New-freelancing [DEMOGRAPHIC_DATA]-…" at bounding box center [354, 149] width 311 height 50
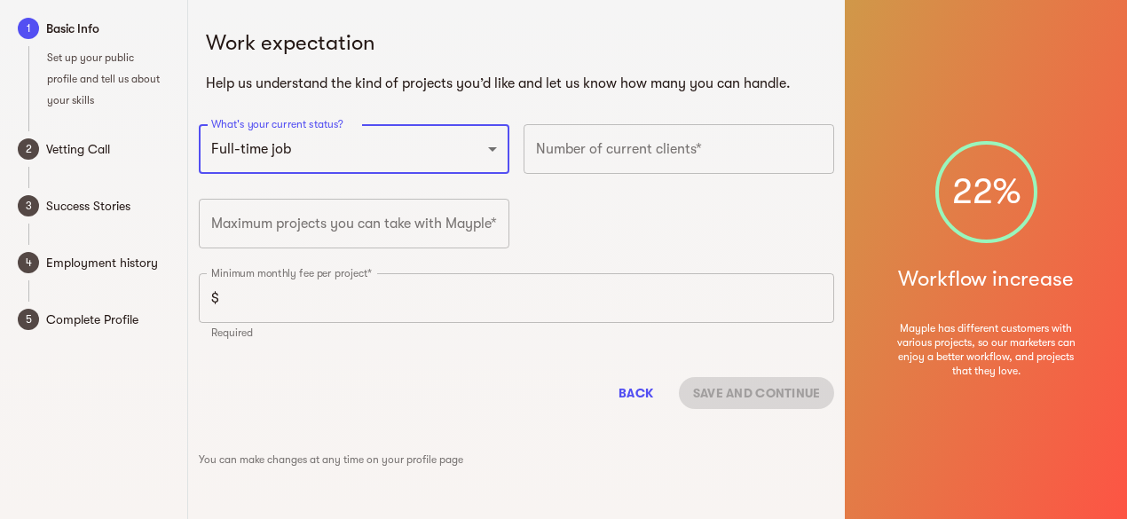
click at [639, 147] on input "number" at bounding box center [679, 149] width 311 height 50
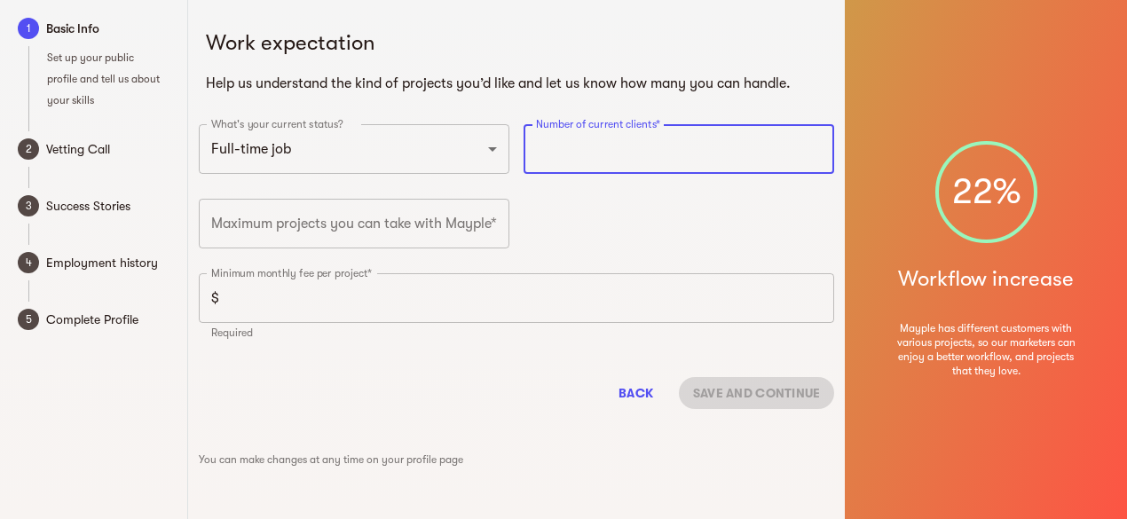
click at [469, 215] on input "number" at bounding box center [354, 224] width 311 height 50
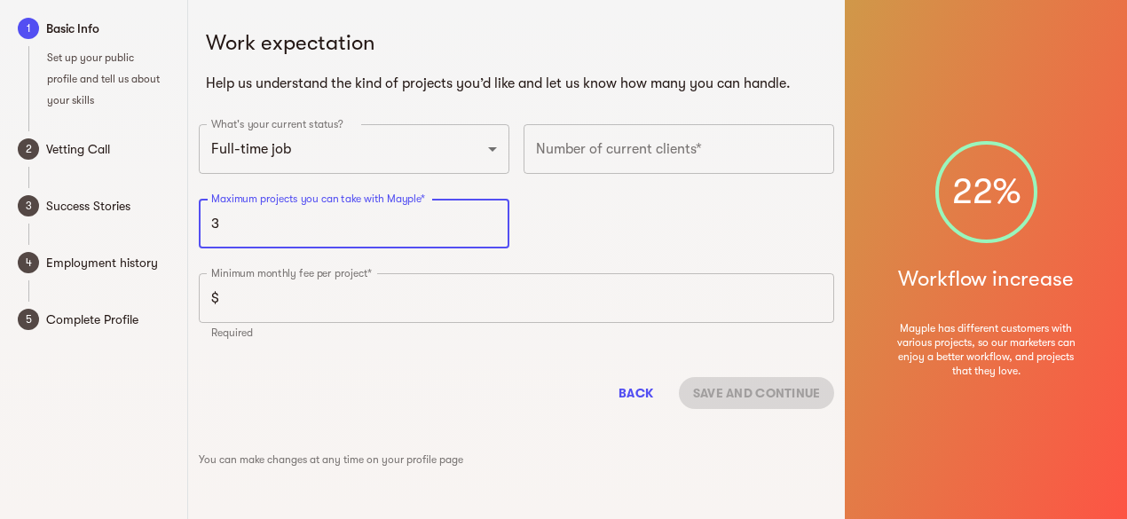
type input "3"
click at [683, 159] on input "number" at bounding box center [679, 149] width 311 height 50
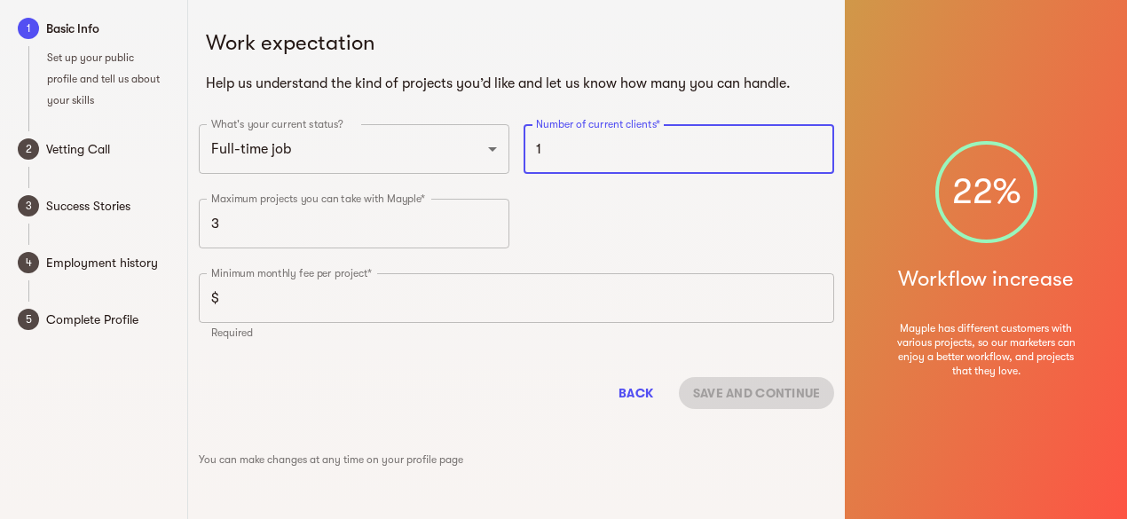
type input "1"
click at [482, 315] on input "number" at bounding box center [530, 298] width 609 height 50
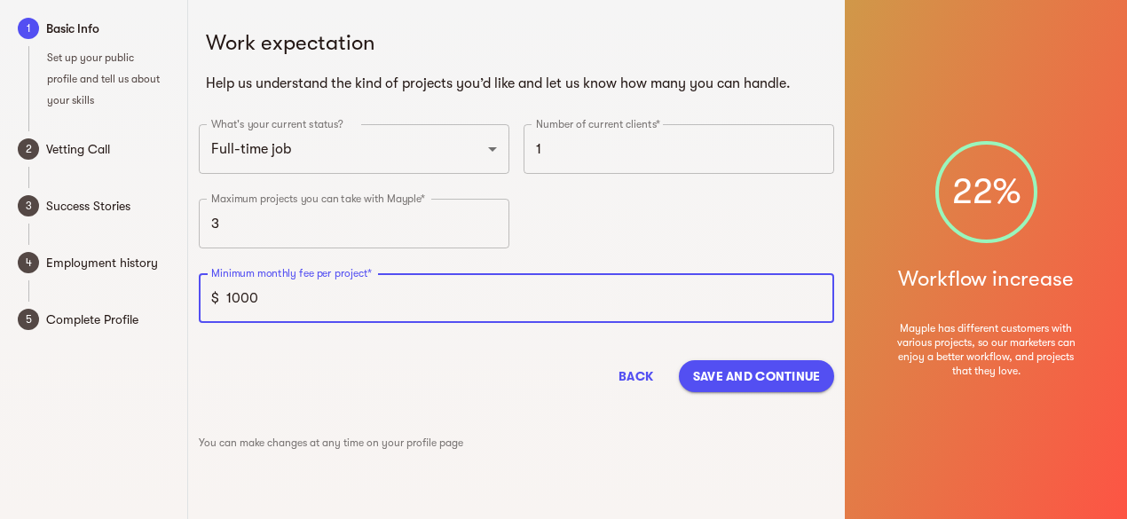
type input "1000"
click at [536, 375] on div "Back Save and continue" at bounding box center [517, 376] width 636 height 60
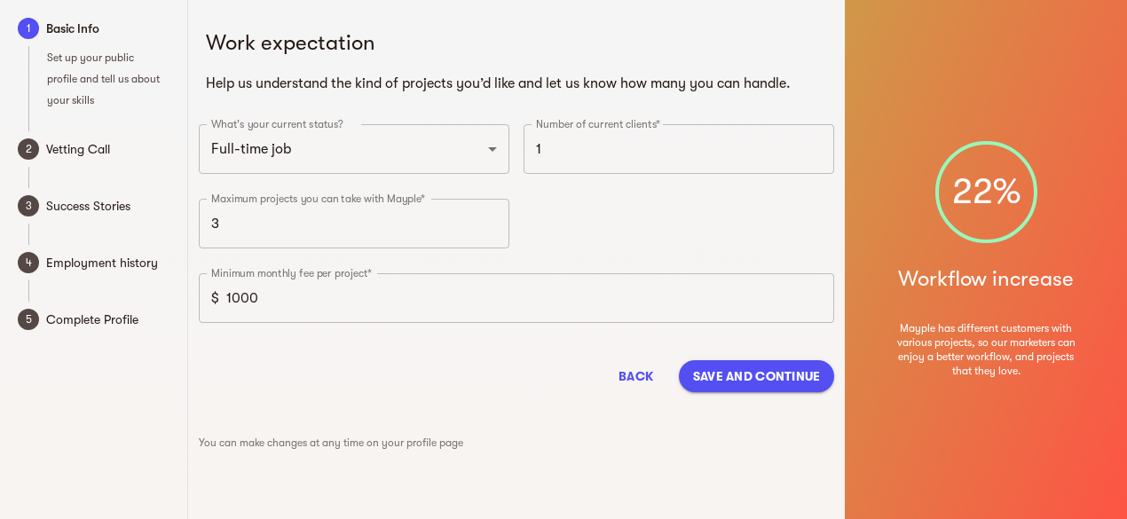
click at [762, 385] on span "Save and continue" at bounding box center [757, 376] width 128 height 21
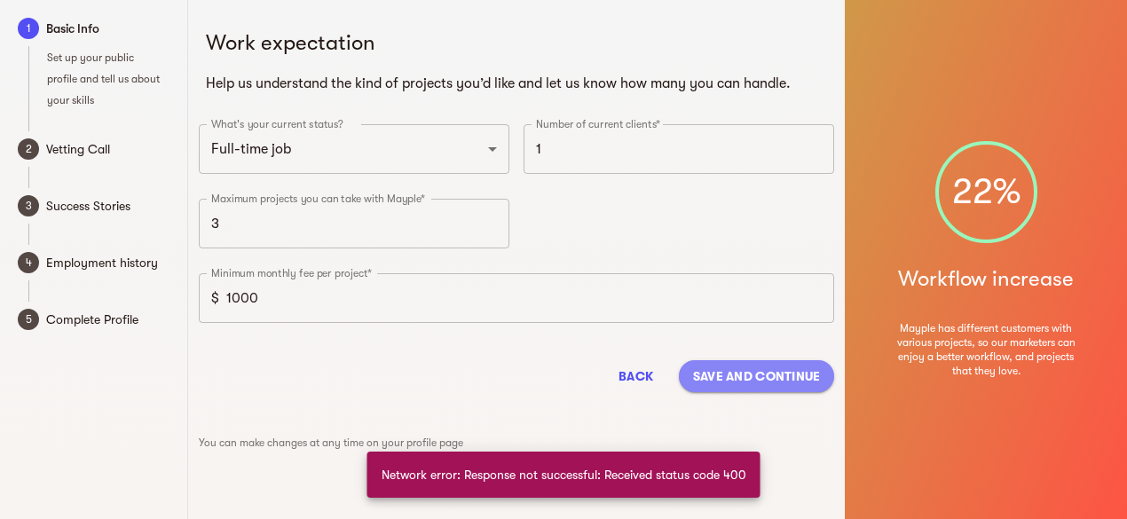
click at [761, 377] on span "Save and continue" at bounding box center [757, 376] width 128 height 21
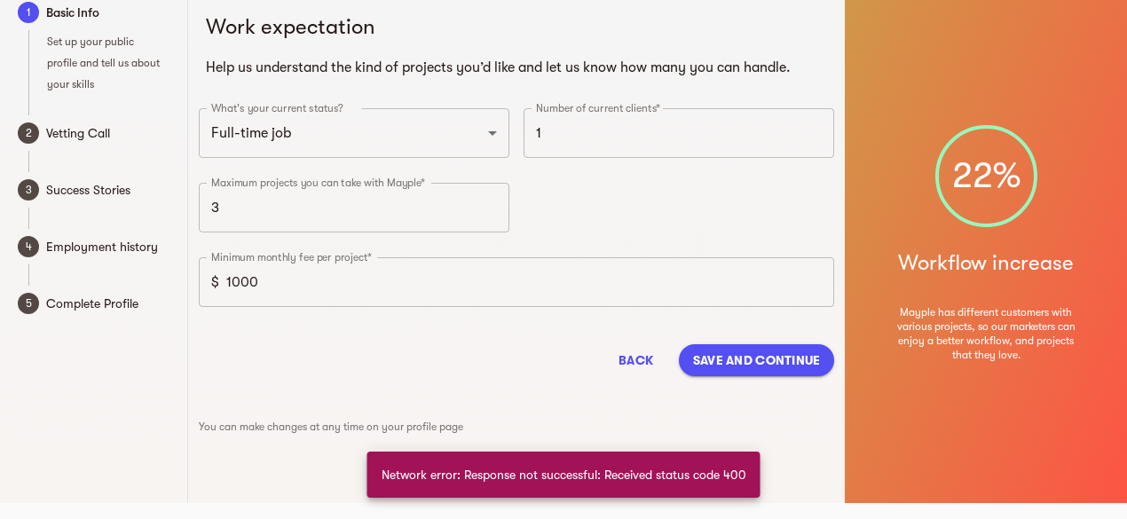
scroll to position [21, 0]
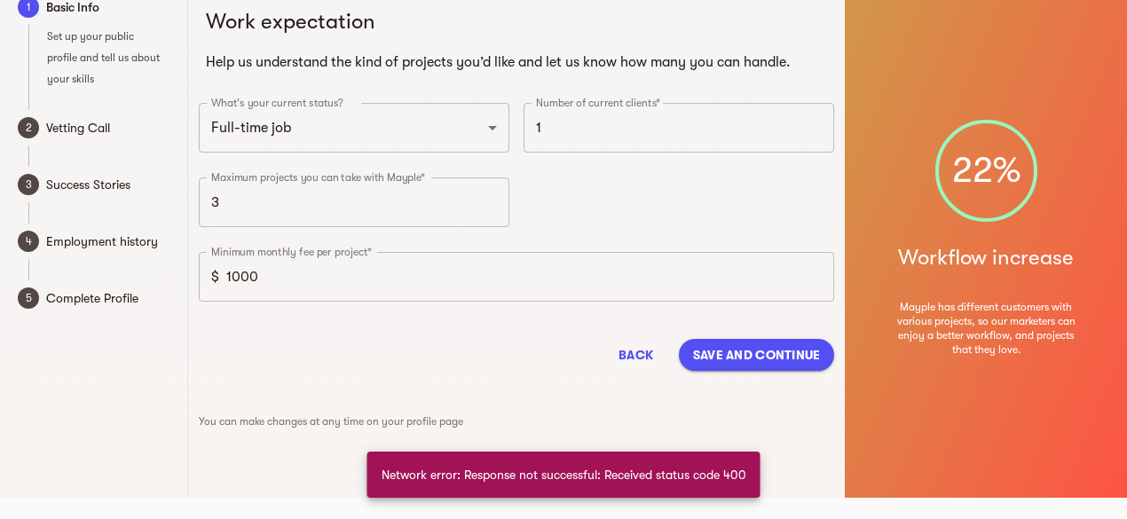
click at [751, 381] on div "Back Save and continue" at bounding box center [517, 355] width 636 height 60
click at [744, 372] on div "Back Save and continue" at bounding box center [517, 355] width 636 height 60
click at [737, 359] on span "Save and continue" at bounding box center [757, 354] width 128 height 21
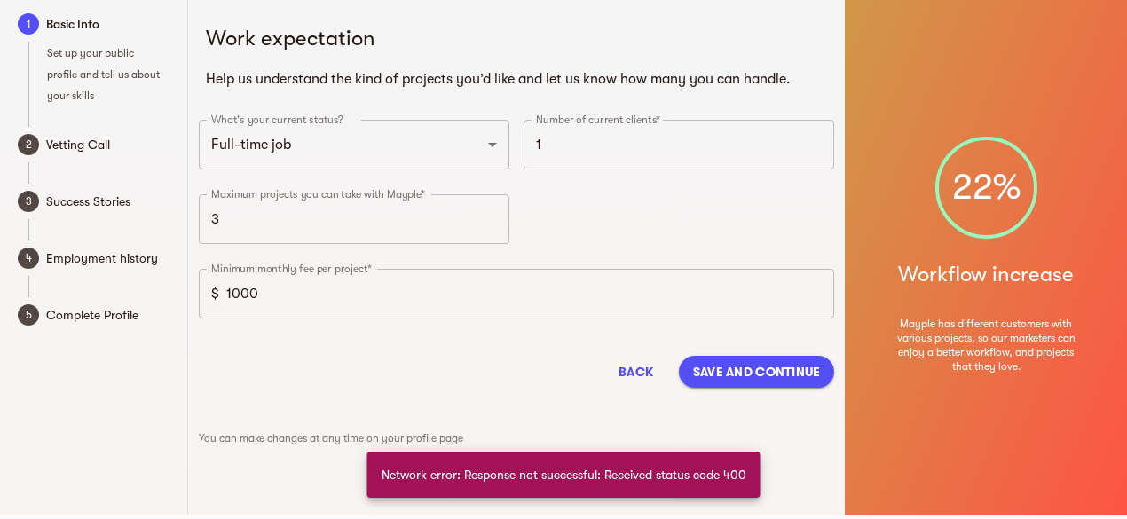
scroll to position [0, 0]
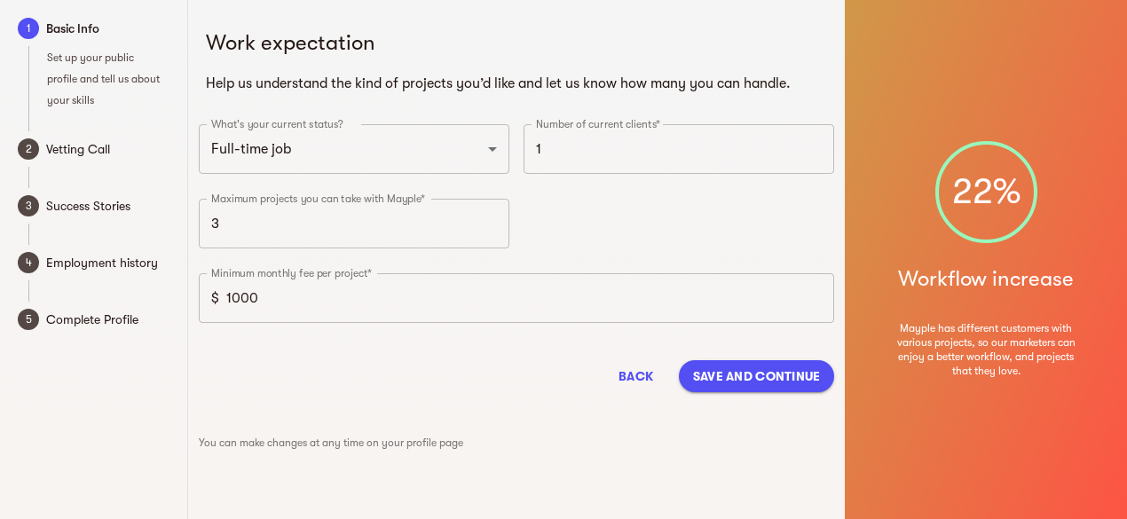
click at [60, 154] on span "Vetting Call" at bounding box center [107, 148] width 123 height 21
drag, startPoint x: 170, startPoint y: 295, endPoint x: 423, endPoint y: 260, distance: 254.5
click at [249, 302] on div "1 Basic Info Set up your public profile and tell us about your skills 2 Vetting…" at bounding box center [563, 259] width 1127 height 519
click at [463, 390] on div "Back Save and continue" at bounding box center [517, 376] width 636 height 60
click at [687, 372] on button "Save and continue" at bounding box center [757, 376] width 156 height 32
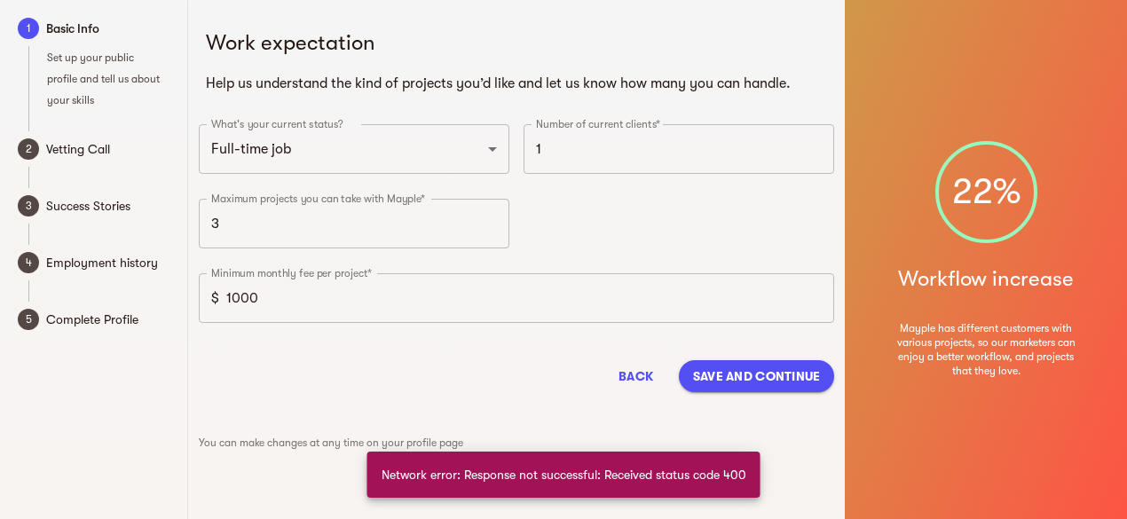
click at [687, 372] on button "Save and continue" at bounding box center [757, 376] width 156 height 32
click at [80, 142] on span "Vetting Call" at bounding box center [107, 148] width 123 height 21
